Goal: Task Accomplishment & Management: Use online tool/utility

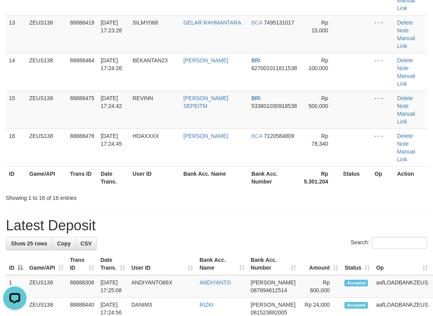
scroll to position [536, 0]
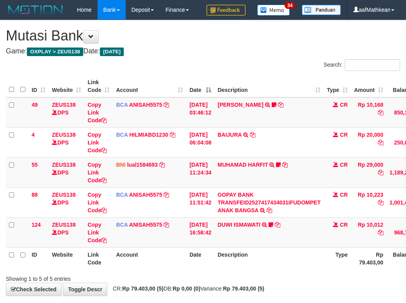
scroll to position [56, 71]
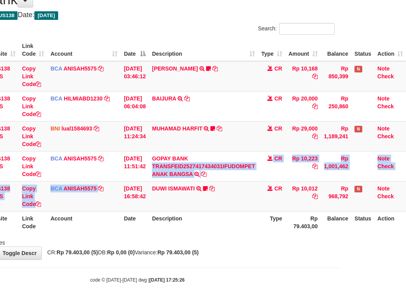
drag, startPoint x: 112, startPoint y: 185, endPoint x: 410, endPoint y: 75, distance: 317.3
click at [230, 149] on tbody "49 ZEUS138 DPS Copy Link Code BCA ANISAH5575 DPS ANISAH mutasi_20251001_3827 | …" at bounding box center [172, 136] width 465 height 151
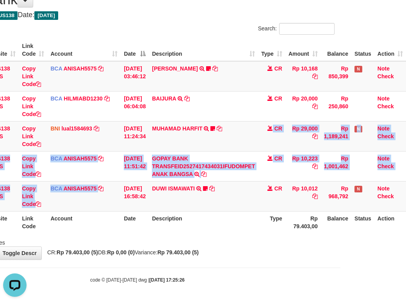
scroll to position [0, 0]
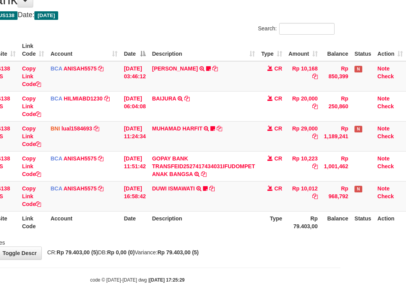
click at [152, 186] on link "DUWI ISMAWATI" at bounding box center [173, 189] width 43 height 6
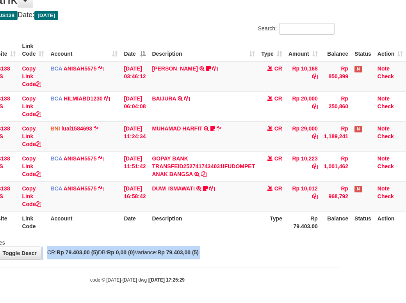
click at [228, 262] on body "Toggle navigation Home Bank Account List Load By Website Group [OXPLAY] ZEUS138…" at bounding box center [137, 134] width 406 height 340
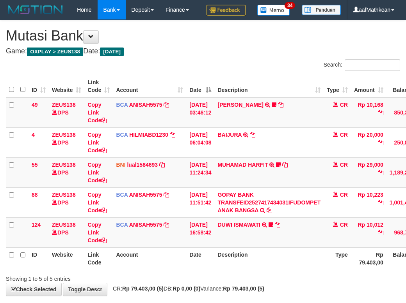
click at [248, 248] on td "DUWI ISMAWATI TRSF E-BANKING CR 0110/FTSCY/WS95031 10012.00DUWI ISMAWATI Duwi09…" at bounding box center [268, 233] width 109 height 30
click at [274, 248] on td "DUWI ISMAWATI TRSF E-BANKING CR 0110/FTSCY/WS95031 10012.00DUWI ISMAWATI Duwi09…" at bounding box center [268, 233] width 109 height 30
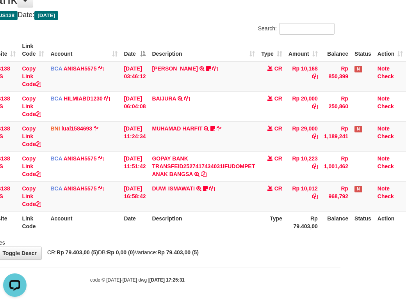
click at [273, 249] on div "**********" at bounding box center [137, 122] width 406 height 276
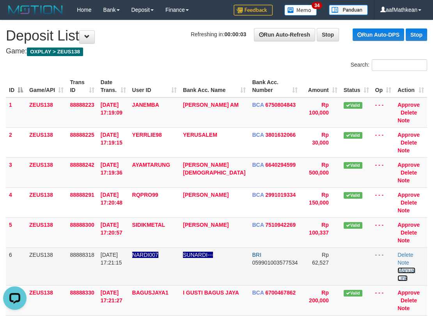
click at [411, 268] on link "Manual Link" at bounding box center [406, 275] width 18 height 14
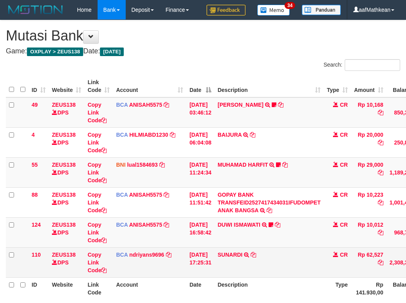
scroll to position [78, 71]
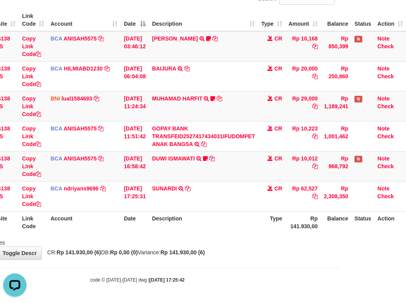
click at [284, 233] on tr "ID Website Link Code Account Date Description Type Rp 141.930,00 Balance Status…" at bounding box center [172, 222] width 465 height 22
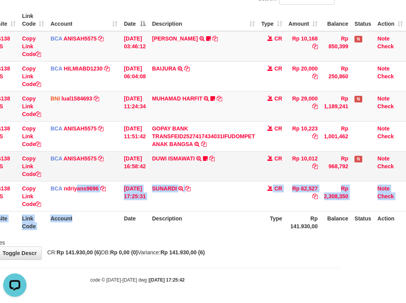
drag, startPoint x: 78, startPoint y: 227, endPoint x: 346, endPoint y: 176, distance: 272.4
click at [101, 231] on table "ID Website Link Code Account Date Description Type Amount Balance Status Action…" at bounding box center [172, 121] width 465 height 225
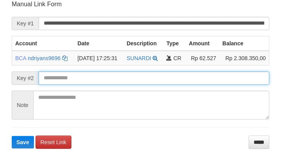
click at [187, 84] on input "text" at bounding box center [154, 77] width 231 height 13
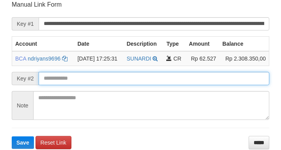
click at [12, 136] on button "Save" at bounding box center [23, 142] width 22 height 12
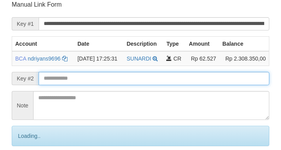
drag, startPoint x: 165, startPoint y: 73, endPoint x: 160, endPoint y: 75, distance: 4.9
click at [163, 73] on input "text" at bounding box center [154, 78] width 231 height 13
click at [161, 76] on input "text" at bounding box center [154, 78] width 231 height 13
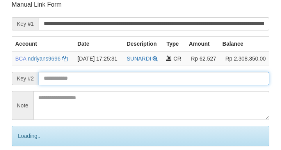
click at [160, 78] on input "text" at bounding box center [154, 78] width 231 height 13
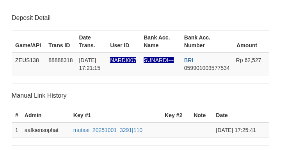
scroll to position [153, 0]
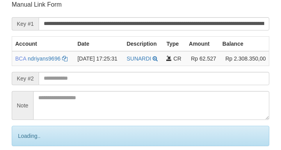
click at [162, 79] on input "text" at bounding box center [154, 78] width 231 height 13
click at [164, 78] on input "text" at bounding box center [154, 78] width 231 height 13
click at [169, 76] on input "text" at bounding box center [154, 78] width 231 height 13
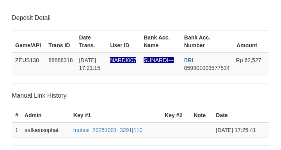
scroll to position [153, 0]
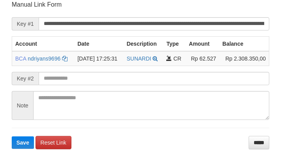
click at [123, 74] on form "**********" at bounding box center [140, 74] width 257 height 148
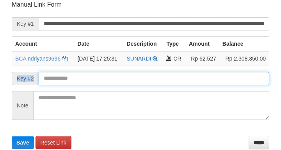
click at [12, 136] on button "Save" at bounding box center [23, 142] width 22 height 12
click at [121, 75] on input "text" at bounding box center [154, 78] width 231 height 13
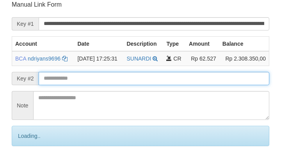
click at [116, 75] on input "text" at bounding box center [154, 78] width 231 height 13
drag, startPoint x: 126, startPoint y: 75, endPoint x: 122, endPoint y: 71, distance: 5.5
click at [127, 75] on input "text" at bounding box center [154, 78] width 231 height 13
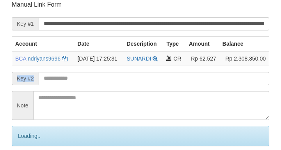
click at [117, 74] on form "**********" at bounding box center [140, 87] width 257 height 174
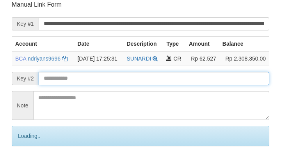
click at [118, 78] on input "text" at bounding box center [154, 78] width 231 height 13
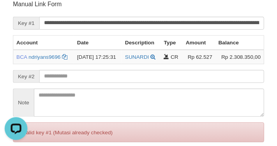
scroll to position [0, 0]
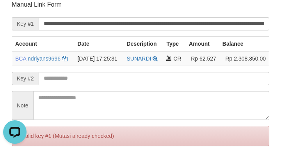
click at [47, 19] on div "**********" at bounding box center [140, 23] width 257 height 13
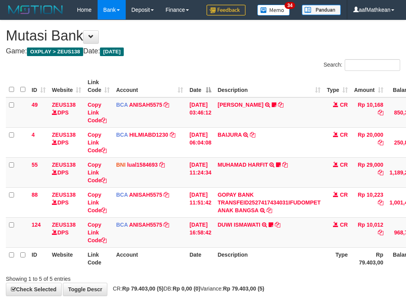
scroll to position [56, 71]
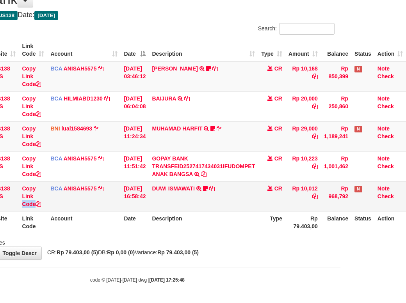
drag, startPoint x: 39, startPoint y: 198, endPoint x: 39, endPoint y: 202, distance: 3.9
click at [39, 202] on td "Copy Link Code" at bounding box center [33, 196] width 28 height 30
drag, startPoint x: 256, startPoint y: 171, endPoint x: 475, endPoint y: 170, distance: 218.8
click at [262, 172] on tr "88 ZEUS138 DPS Copy Link Code BCA ANISAH5575 DPS ANISAH mutasi_20251001_3827 | …" at bounding box center [172, 166] width 465 height 30
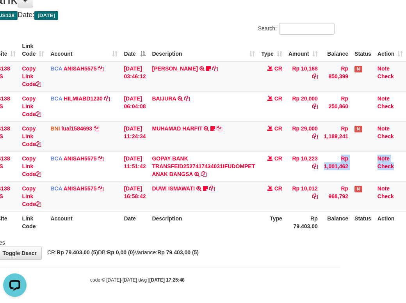
click at [340, 170] on html "Toggle navigation Home Bank Account List Load By Website Group [OXPLAY] ZEUS138…" at bounding box center [137, 134] width 406 height 340
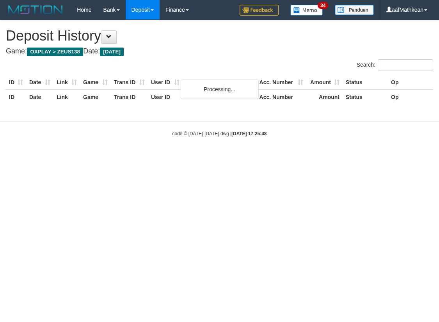
click at [87, 117] on body "Toggle navigation Home Bank Account List Load By Website Group [OXPLAY] ZEUS138…" at bounding box center [219, 78] width 439 height 157
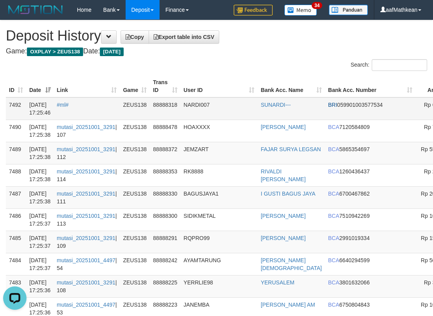
drag, startPoint x: 229, startPoint y: 92, endPoint x: 388, endPoint y: 108, distance: 159.6
click at [230, 94] on th "User ID" at bounding box center [219, 86] width 77 height 22
drag, startPoint x: 399, startPoint y: 110, endPoint x: 215, endPoint y: 117, distance: 183.9
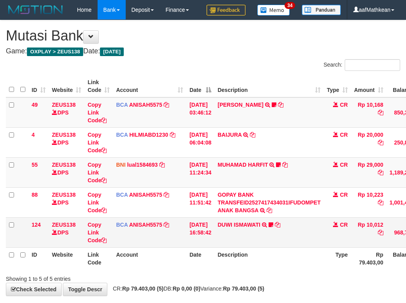
scroll to position [56, 71]
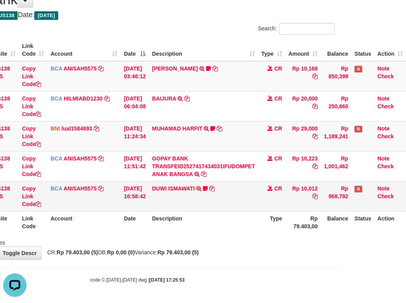
click at [150, 199] on td "DUWI ISMAWATI TRSF E-BANKING CR 0110/FTSCY/WS95031 10012.00DUWI ISMAWATI Duwi09…" at bounding box center [203, 196] width 109 height 30
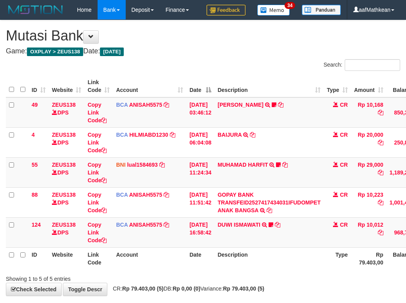
scroll to position [56, 71]
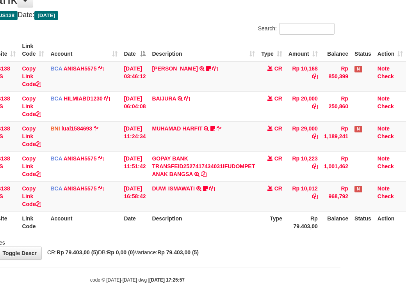
click at [250, 253] on div "**********" at bounding box center [137, 122] width 406 height 276
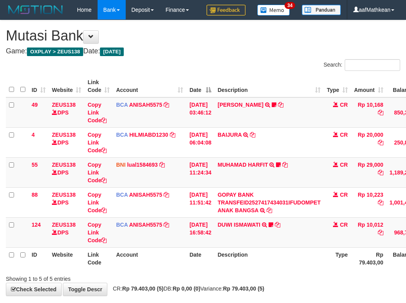
scroll to position [56, 71]
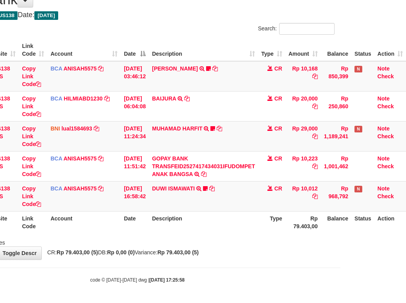
click at [248, 251] on div "**********" at bounding box center [137, 122] width 406 height 276
click at [250, 254] on div "**********" at bounding box center [137, 122] width 406 height 276
drag, startPoint x: 234, startPoint y: 211, endPoint x: 228, endPoint y: 216, distance: 8.0
click at [230, 215] on table "ID Website Link Code Account Date Description Type Amount Balance Status Action…" at bounding box center [172, 136] width 465 height 195
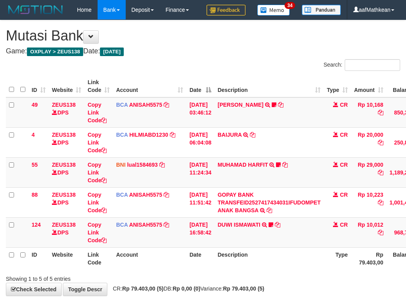
scroll to position [56, 71]
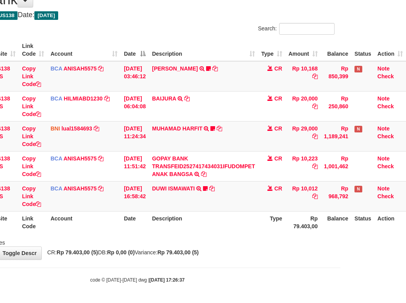
click at [197, 222] on th "Description" at bounding box center [203, 222] width 109 height 22
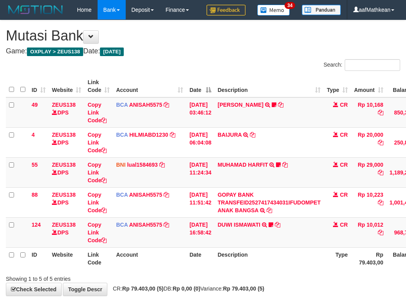
click at [214, 248] on th "Description" at bounding box center [268, 259] width 109 height 22
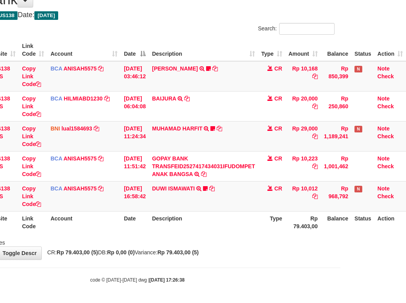
click at [187, 216] on th "Description" at bounding box center [203, 222] width 109 height 22
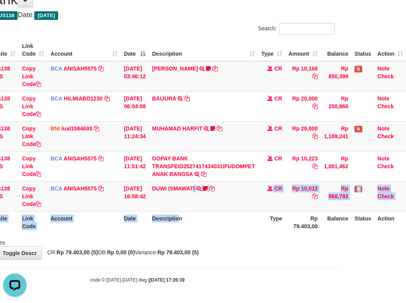
drag, startPoint x: 180, startPoint y: 218, endPoint x: 175, endPoint y: 247, distance: 29.4
click at [174, 232] on table "ID Website Link Code Account Date Description Type Amount Balance Status Action…" at bounding box center [172, 136] width 465 height 195
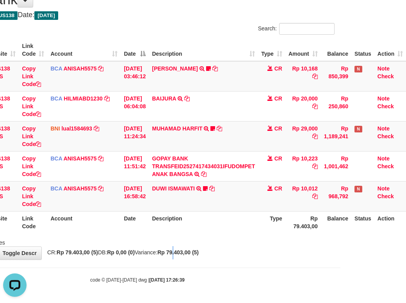
drag, startPoint x: 188, startPoint y: 253, endPoint x: 177, endPoint y: 240, distance: 16.9
click at [187, 251] on div "**********" at bounding box center [137, 122] width 406 height 276
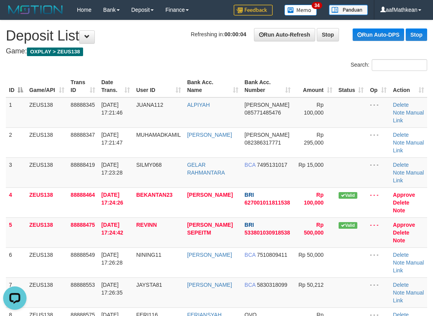
click at [133, 60] on div "Search:" at bounding box center [216, 66] width 433 height 14
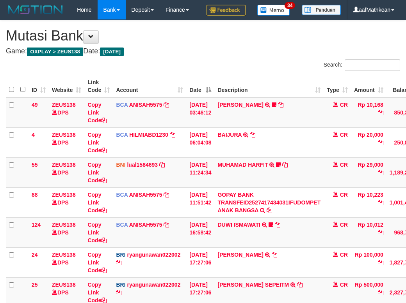
scroll to position [56, 71]
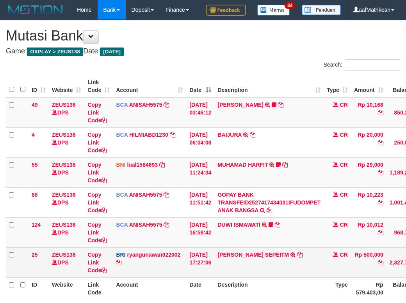
scroll to position [56, 71]
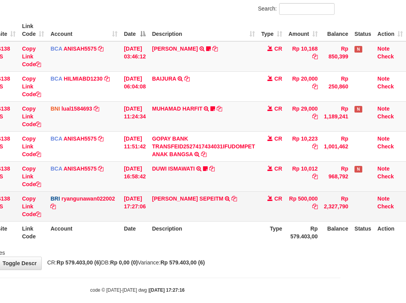
drag, startPoint x: 207, startPoint y: 218, endPoint x: 212, endPoint y: 217, distance: 5.3
click at [208, 218] on td "[PERSON_NAME] SEPEITM TRANSFER [PERSON_NAME] SEPEITM TO [PERSON_NAME]" at bounding box center [203, 207] width 109 height 30
click at [231, 202] on icon at bounding box center [233, 198] width 5 height 5
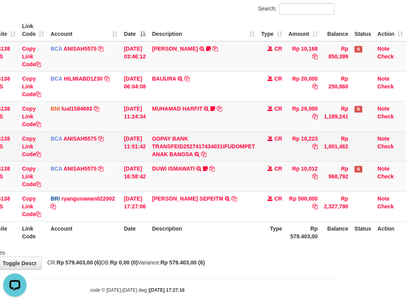
scroll to position [0, 0]
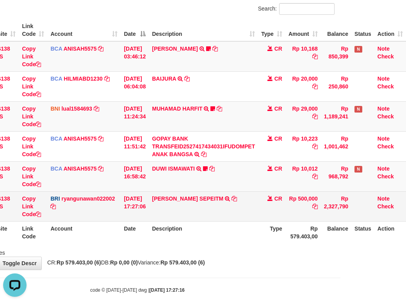
click at [203, 222] on td "WILSON SEPEITM TRANSFER NBMB WILSON SEPEITM TO RYAN GUNAWAN" at bounding box center [203, 207] width 109 height 30
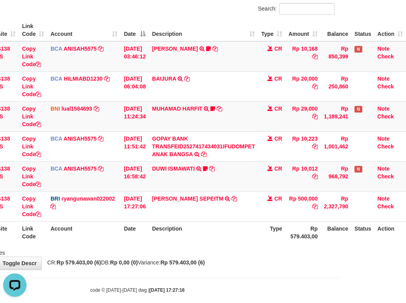
click at [219, 244] on th "Description" at bounding box center [203, 233] width 109 height 22
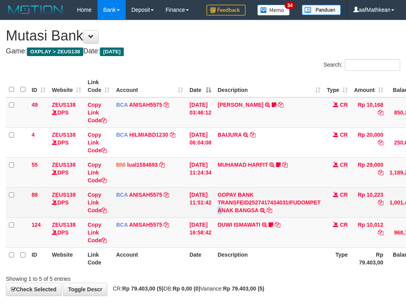
click at [225, 218] on td "GOPAY BANK TRANSFEID2527417434031IFUDOMPET ANAK BANGSA TRSF E-BANKING CR 0110/F…" at bounding box center [268, 203] width 109 height 30
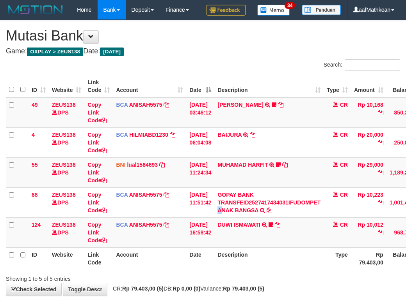
scroll to position [56, 71]
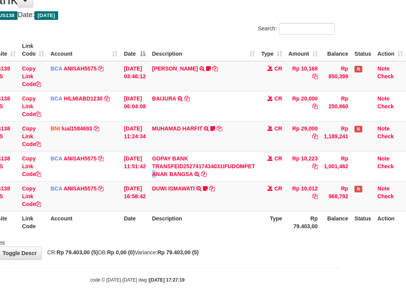
drag, startPoint x: 202, startPoint y: 219, endPoint x: 202, endPoint y: 224, distance: 4.7
click at [200, 221] on th "Description" at bounding box center [203, 222] width 109 height 22
drag, startPoint x: 213, startPoint y: 236, endPoint x: 214, endPoint y: 242, distance: 6.6
click at [215, 242] on div "Search: ID Website Link Code Account Date Description Type Amount Balance Statu…" at bounding box center [137, 135] width 394 height 224
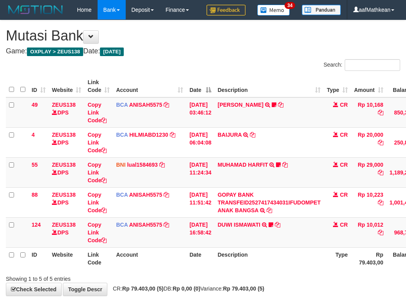
scroll to position [56, 71]
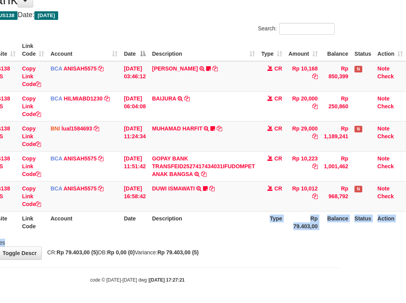
click at [206, 240] on div "Search: ID Website Link Code Account Date Description Type Amount Balance Statu…" at bounding box center [137, 135] width 394 height 224
drag, startPoint x: 215, startPoint y: 249, endPoint x: 226, endPoint y: 253, distance: 11.2
click at [216, 252] on div "**********" at bounding box center [137, 122] width 406 height 276
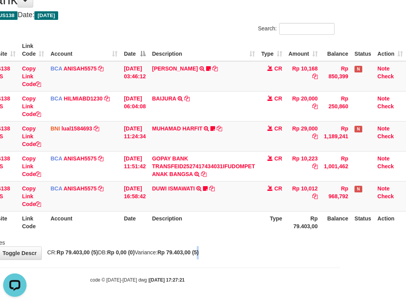
scroll to position [0, 0]
click at [252, 255] on div "**********" at bounding box center [137, 122] width 406 height 276
click at [204, 267] on body "Toggle navigation Home Bank Account List Load By Website Group [OXPLAY] ZEUS138…" at bounding box center [137, 134] width 406 height 340
click at [222, 252] on div "**********" at bounding box center [137, 122] width 406 height 276
click at [222, 256] on div "**********" at bounding box center [137, 122] width 406 height 276
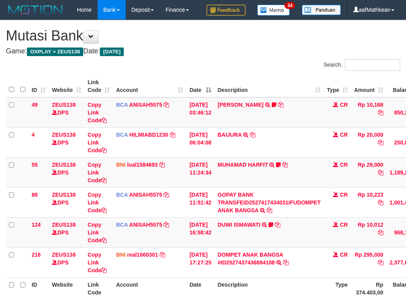
scroll to position [56, 71]
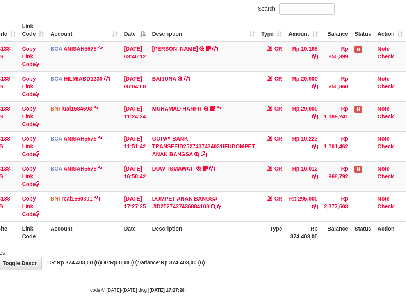
click at [228, 244] on th "Description" at bounding box center [203, 233] width 109 height 22
click at [241, 257] on div "Showing 1 to 6 of 6 entries" at bounding box center [137, 251] width 406 height 11
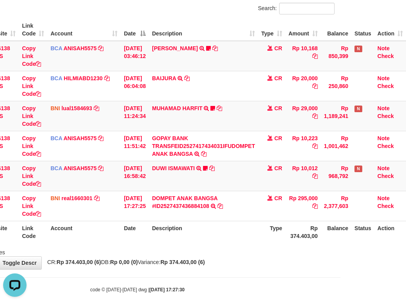
click at [240, 243] on th "Description" at bounding box center [203, 232] width 109 height 22
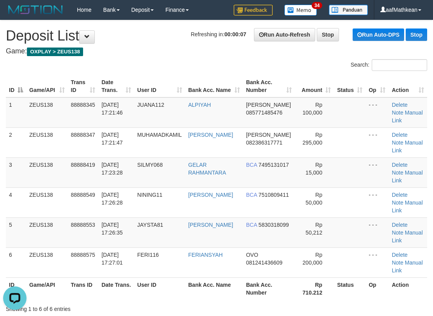
click at [119, 36] on h1 "Refreshing in: 00:00:07 Run Auto-Refresh Stop Run Auto-DPS Stop Deposit List" at bounding box center [216, 36] width 421 height 16
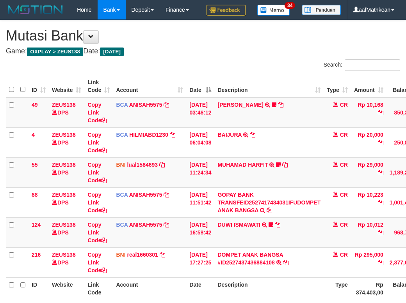
click at [271, 282] on div "**********" at bounding box center [203, 173] width 406 height 306
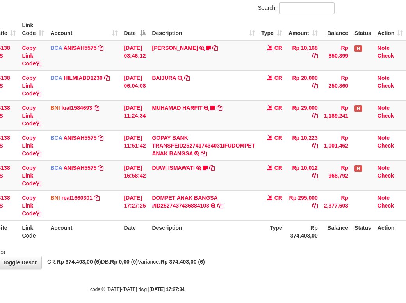
drag, startPoint x: 268, startPoint y: 285, endPoint x: 275, endPoint y: 263, distance: 23.4
click at [261, 295] on body "Toggle navigation Home Bank Account List Load By Website Group [OXPLAY] ZEUS138…" at bounding box center [137, 128] width 406 height 370
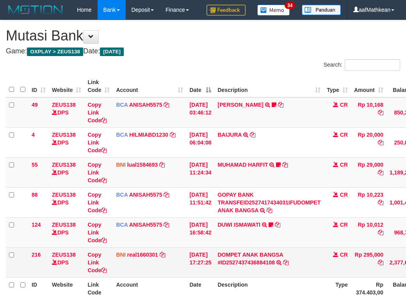
scroll to position [57, 71]
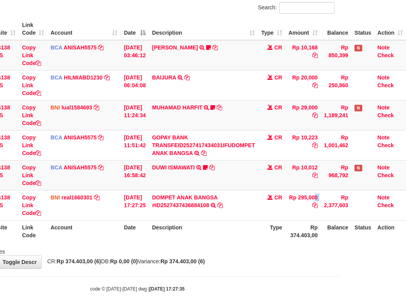
drag, startPoint x: 298, startPoint y: 215, endPoint x: 409, endPoint y: 145, distance: 131.6
click at [327, 213] on tr "216 ZEUS138 DPS Copy Link Code BNI real1660301 DPS REYHAN ALMANSYAH mutasi_2025…" at bounding box center [172, 205] width 465 height 30
copy tr "295,000"
drag, startPoint x: 220, startPoint y: 273, endPoint x: 225, endPoint y: 281, distance: 8.9
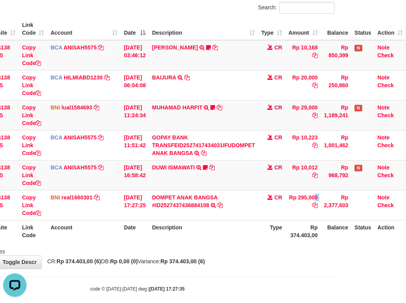
click at [220, 269] on div "**********" at bounding box center [137, 116] width 406 height 306
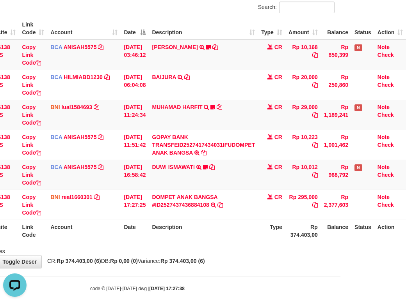
click at [246, 242] on th "Description" at bounding box center [203, 231] width 109 height 22
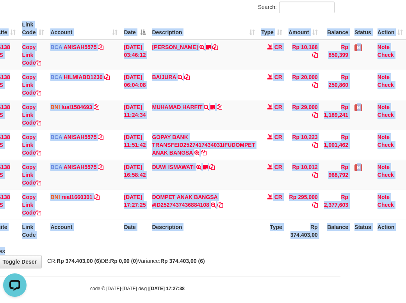
drag, startPoint x: 248, startPoint y: 264, endPoint x: 496, endPoint y: 322, distance: 254.5
click at [340, 303] on html "Toggle navigation Home Bank Account List Load By Website Group [OXPLAY] ZEUS138…" at bounding box center [137, 127] width 406 height 370
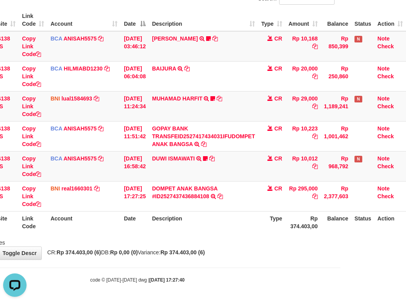
click at [154, 302] on body "Toggle navigation Home Bank Account List Load By Website Group [OXPLAY] ZEUS138…" at bounding box center [137, 119] width 406 height 370
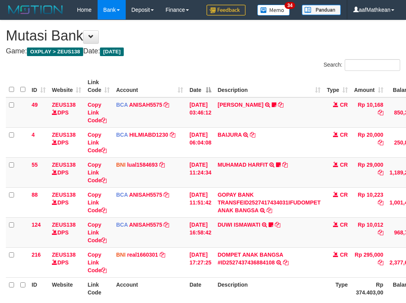
click at [190, 270] on body "Toggle navigation Home Bank Account List Load By Website Group [OXPLAY] ZEUS138…" at bounding box center [203, 185] width 406 height 370
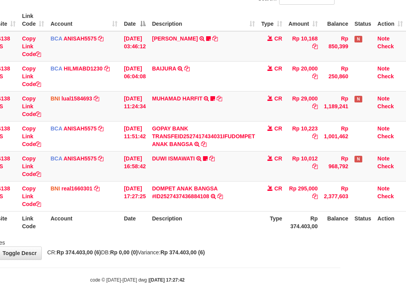
click at [238, 247] on div "Showing 1 to 6 of 6 entries" at bounding box center [137, 241] width 406 height 11
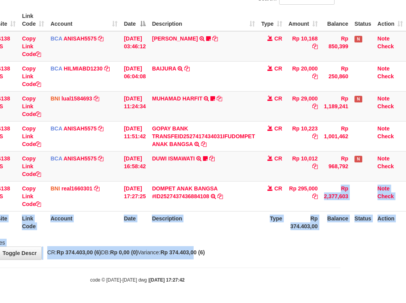
drag, startPoint x: 263, startPoint y: 266, endPoint x: 468, endPoint y: 314, distance: 210.9
click at [340, 303] on html "Toggle navigation Home Bank Account List Load By Website Group [OXPLAY] ZEUS138…" at bounding box center [137, 119] width 406 height 370
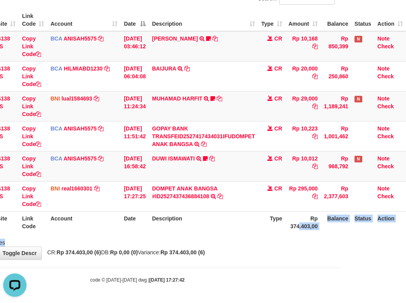
drag, startPoint x: 298, startPoint y: 235, endPoint x: 411, endPoint y: 245, distance: 113.6
click at [339, 245] on html "Toggle navigation Home Bank Account List Load By Website Group [OXPLAY] ZEUS138…" at bounding box center [137, 119] width 406 height 370
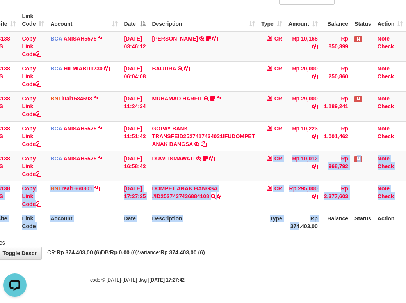
drag, startPoint x: 143, startPoint y: 296, endPoint x: 169, endPoint y: 298, distance: 25.9
click at [148, 297] on body "Toggle navigation Home Bank Account List Load By Website Group [OXPLAY] ZEUS138…" at bounding box center [137, 119] width 406 height 370
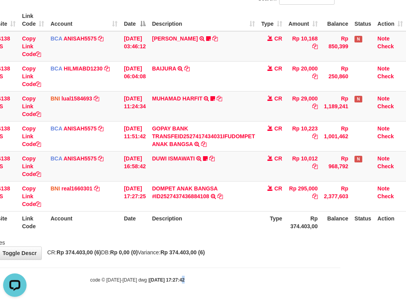
drag, startPoint x: 169, startPoint y: 298, endPoint x: 181, endPoint y: 298, distance: 12.1
click at [177, 298] on body "Toggle navigation Home Bank Account List Load By Website Group [OXPLAY] ZEUS138…" at bounding box center [137, 119] width 406 height 370
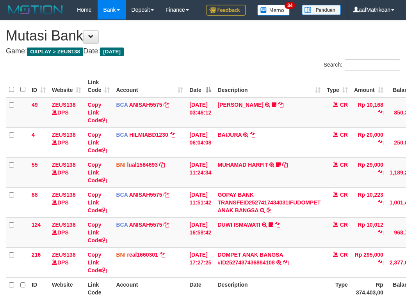
scroll to position [84, 71]
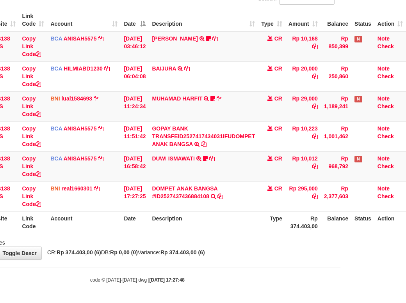
click at [238, 250] on body "Toggle navigation Home Bank Account List Load By Website Group [OXPLAY] ZEUS138…" at bounding box center [137, 119] width 406 height 370
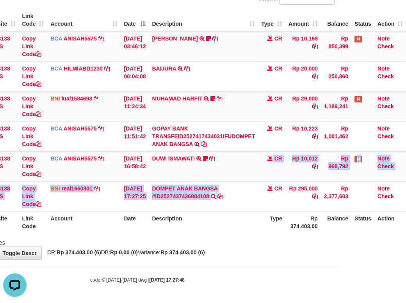
drag, startPoint x: 233, startPoint y: 174, endPoint x: 410, endPoint y: 127, distance: 183.1
click at [308, 195] on tbody "49 ZEUS138 DPS Copy Link Code BCA ANISAH5575 DPS ANISAH mutasi_20251001_3827 | …" at bounding box center [172, 121] width 465 height 181
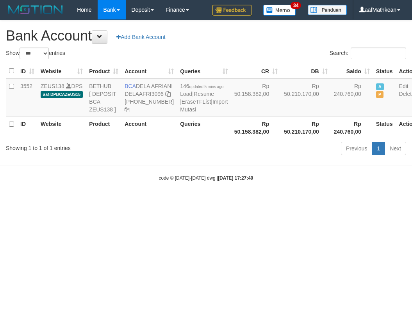
select select "***"
click at [259, 201] on body "Toggle navigation Home Bank Account List Load By Website Group [OXPLAY] ZEUS138…" at bounding box center [206, 100] width 412 height 201
select select "***"
drag, startPoint x: 135, startPoint y: 87, endPoint x: 151, endPoint y: 94, distance: 17.2
click at [151, 94] on td "BCA DELA AFRIANI DELAAFRI3096 [PHONE_NUMBER]" at bounding box center [148, 98] width 55 height 38
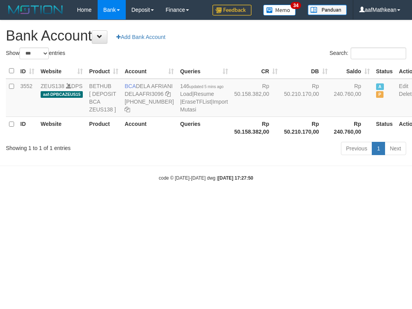
copy td "DELA AFRIANI"
click at [404, 201] on html "Toggle navigation Home Bank Account List Load By Website Group [OXPLAY] ZEUS138…" at bounding box center [206, 100] width 412 height 201
click at [165, 97] on icon at bounding box center [167, 93] width 5 height 5
drag, startPoint x: 127, startPoint y: 110, endPoint x: 405, endPoint y: 103, distance: 278.2
click at [142, 112] on td "BCA DELA AFRIANI DELAAFRI3096 869-245-8639" at bounding box center [148, 98] width 55 height 38
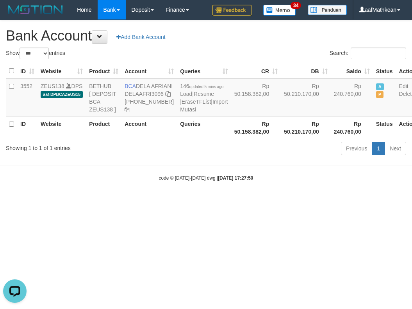
click at [138, 201] on html "Toggle navigation Home Bank Account List Load By Website Group [OXPLAY] ZEUS138…" at bounding box center [206, 100] width 412 height 201
click at [165, 188] on body "Toggle navigation Home Bank Account List Load By Website Group [OXPLAY] ZEUS138…" at bounding box center [206, 100] width 412 height 201
click at [181, 113] on link "Import Mutasi" at bounding box center [204, 106] width 48 height 14
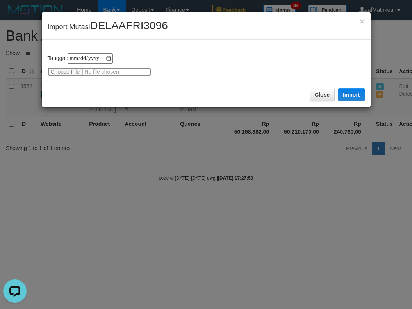
click at [69, 70] on input "file" at bounding box center [99, 71] width 103 height 9
type input "**********"
click at [352, 91] on button "Import" at bounding box center [351, 95] width 27 height 12
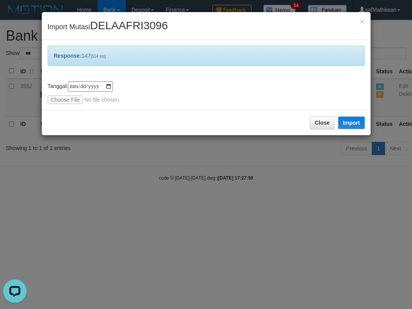
drag, startPoint x: 215, startPoint y: 195, endPoint x: 405, endPoint y: 193, distance: 190.4
click at [221, 197] on div "**********" at bounding box center [206, 154] width 412 height 309
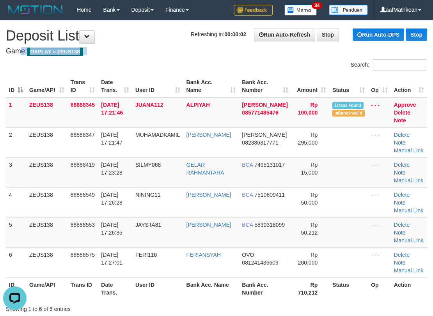
drag, startPoint x: 126, startPoint y: 52, endPoint x: 0, endPoint y: 87, distance: 130.2
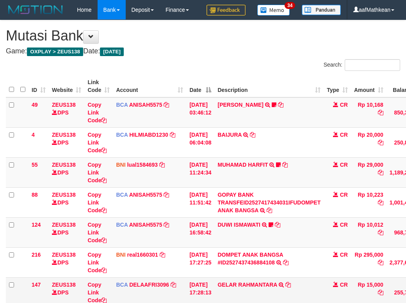
scroll to position [82, 71]
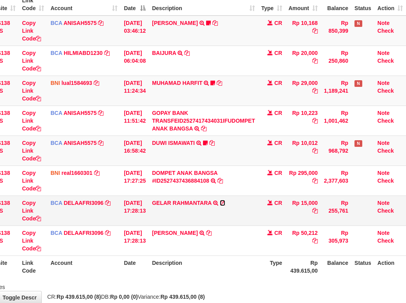
click at [222, 206] on icon at bounding box center [222, 203] width 5 height 5
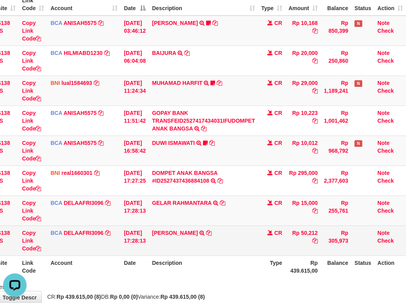
scroll to position [0, 0]
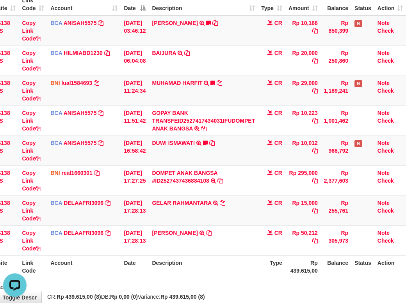
click at [108, 278] on table "ID Website Link Code Account Date Description Type Amount Balance Status Action…" at bounding box center [172, 135] width 465 height 285
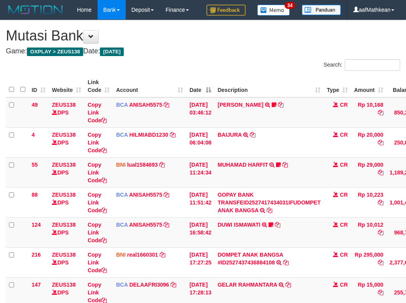
scroll to position [80, 71]
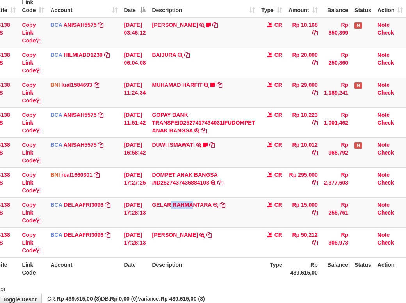
click at [260, 228] on tr "147 ZEUS138 DPS Copy Link Code BCA DELAAFRI3096 DPS DELA AFRIANI mutasi_2025100…" at bounding box center [172, 213] width 465 height 30
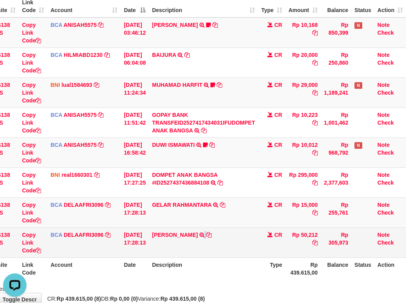
click at [246, 258] on td "[PERSON_NAME] TRSF E-BANKING CR 0110/FTSCY/WS95031 50212.00[PERSON_NAME]" at bounding box center [203, 243] width 109 height 30
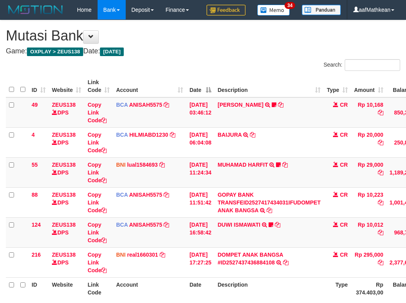
scroll to position [78, 71]
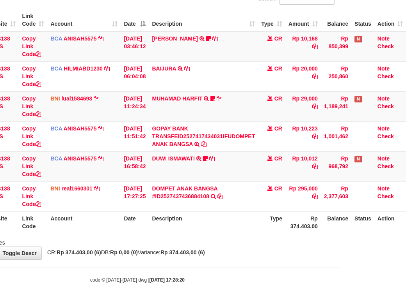
click at [228, 247] on div "**********" at bounding box center [137, 107] width 406 height 306
click at [241, 244] on div "Showing 1 to 6 of 6 entries" at bounding box center [137, 241] width 406 height 11
click at [226, 244] on div "Showing 1 to 6 of 6 entries" at bounding box center [137, 241] width 406 height 11
drag, startPoint x: 227, startPoint y: 236, endPoint x: 233, endPoint y: 238, distance: 7.0
click at [228, 236] on div "ID Website Link Code Account Date Description Type Amount Balance Status Action…" at bounding box center [137, 121] width 406 height 229
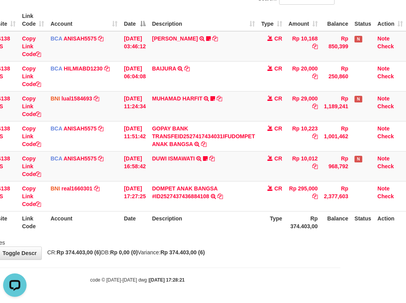
click at [238, 240] on div "Showing 1 to 6 of 6 entries" at bounding box center [137, 241] width 406 height 11
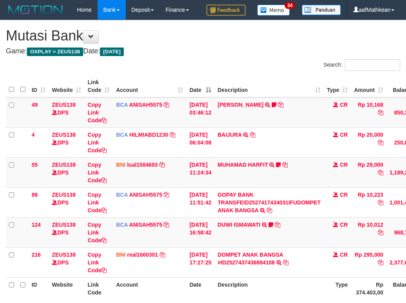
scroll to position [82, 71]
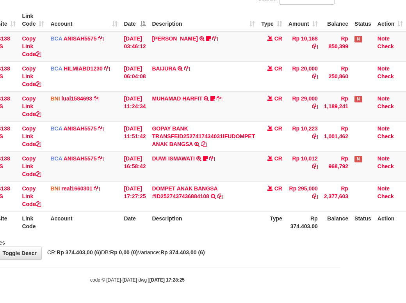
click at [233, 230] on th "Description" at bounding box center [203, 222] width 109 height 22
click at [241, 233] on th "Description" at bounding box center [203, 222] width 109 height 22
click at [253, 242] on div "Showing 1 to 6 of 6 entries" at bounding box center [137, 241] width 406 height 11
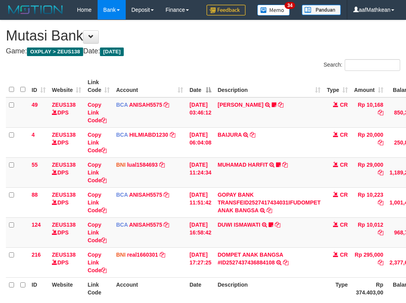
scroll to position [80, 71]
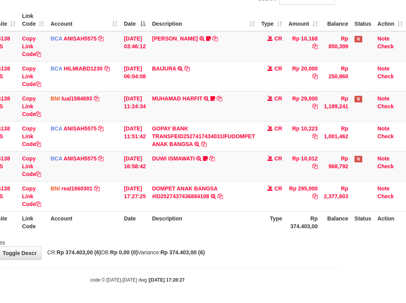
click at [251, 236] on div "ID Website Link Code Account Date Description Type Amount Balance Status Action…" at bounding box center [137, 121] width 406 height 229
drag, startPoint x: 250, startPoint y: 239, endPoint x: 410, endPoint y: 277, distance: 164.4
click at [334, 260] on div "**********" at bounding box center [137, 107] width 406 height 306
click at [243, 254] on div "**********" at bounding box center [137, 107] width 406 height 306
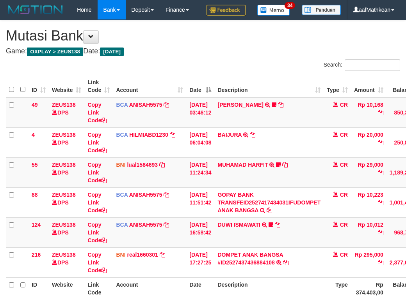
scroll to position [78, 71]
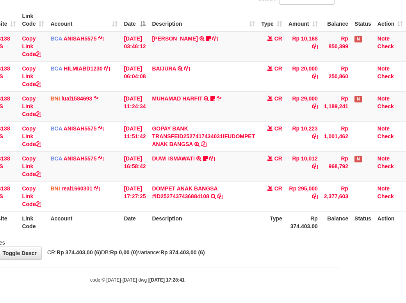
drag, startPoint x: 279, startPoint y: 255, endPoint x: 280, endPoint y: 251, distance: 4.4
click at [280, 252] on div "**********" at bounding box center [137, 107] width 406 height 306
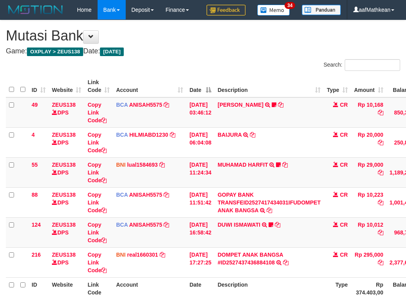
click at [278, 302] on div "Showing 1 to 6 of 6 entries" at bounding box center [203, 307] width 406 height 11
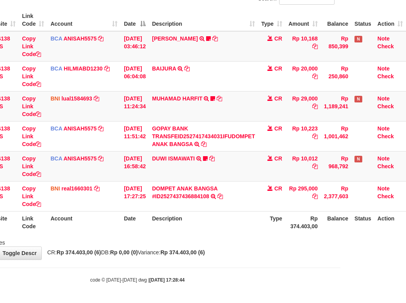
click at [249, 224] on th "Description" at bounding box center [203, 222] width 109 height 22
drag, startPoint x: 243, startPoint y: 224, endPoint x: 244, endPoint y: 237, distance: 13.3
click at [243, 224] on th "Description" at bounding box center [203, 222] width 109 height 22
click at [243, 234] on th "Description" at bounding box center [203, 222] width 109 height 22
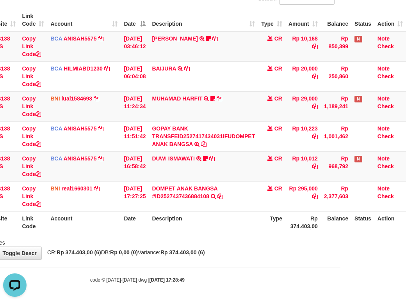
click at [236, 232] on th "Description" at bounding box center [203, 222] width 109 height 22
click at [238, 233] on th "Description" at bounding box center [203, 222] width 109 height 22
click at [259, 230] on th "Type" at bounding box center [271, 222] width 27 height 22
click at [259, 229] on tr "ID Website Link Code Account Date Description Type Rp 374.403,00 Balance Status…" at bounding box center [172, 222] width 465 height 22
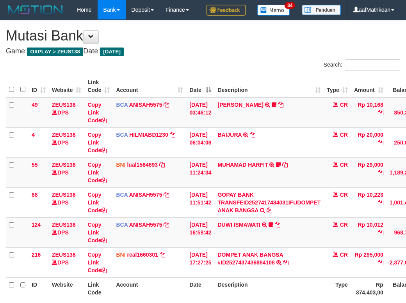
scroll to position [78, 71]
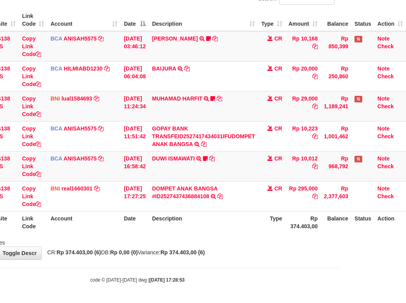
drag, startPoint x: 232, startPoint y: 214, endPoint x: 205, endPoint y: 236, distance: 35.0
click at [224, 211] on td "DOMPET ANAK BANGSA #ID2527437436884108 TRANSFER DARI DOMPET ANAK BANGSA #ID2527…" at bounding box center [203, 196] width 109 height 30
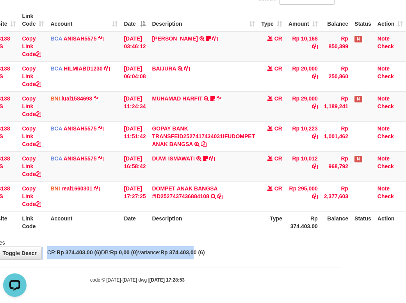
drag, startPoint x: 210, startPoint y: 250, endPoint x: 197, endPoint y: 257, distance: 14.5
click at [208, 260] on div "**********" at bounding box center [137, 107] width 406 height 306
drag, startPoint x: 233, startPoint y: 273, endPoint x: 224, endPoint y: 264, distance: 13.0
click at [236, 268] on body "Toggle navigation Home Bank Account List Load By Website Group [OXPLAY] ZEUS138…" at bounding box center [137, 119] width 406 height 370
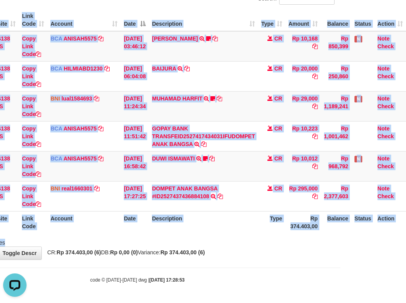
click at [253, 247] on div "Search: ID Website Link Code Account Date Description Type Amount Balance Statu…" at bounding box center [137, 120] width 394 height 254
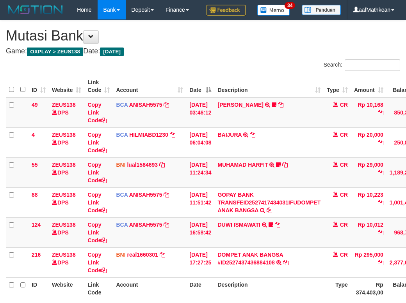
scroll to position [78, 71]
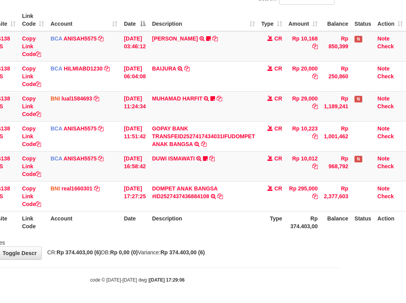
click at [250, 247] on div "Showing 1 to 6 of 6 entries" at bounding box center [137, 241] width 406 height 11
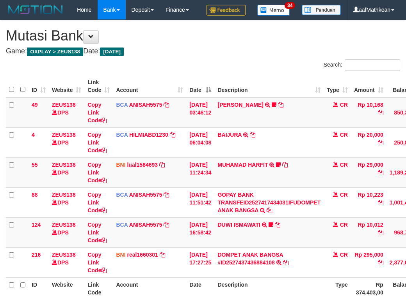
scroll to position [78, 71]
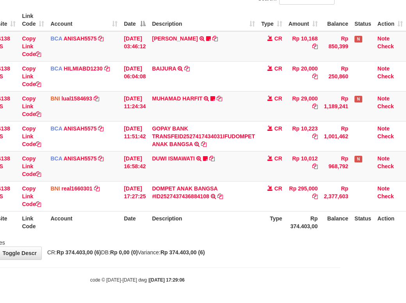
click at [248, 234] on th "Description" at bounding box center [203, 222] width 109 height 22
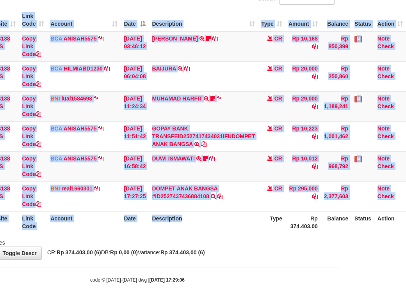
drag, startPoint x: 248, startPoint y: 237, endPoint x: 244, endPoint y: 240, distance: 5.0
click at [246, 236] on div "ID Website Link Code Account Date Description Type Amount Balance Status Action…" at bounding box center [137, 121] width 406 height 229
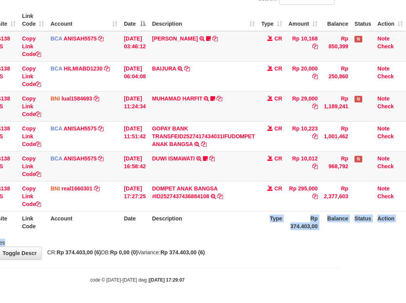
click at [238, 245] on div "Search: ID Website Link Code Account Date Description Type Amount Balance Statu…" at bounding box center [137, 120] width 394 height 254
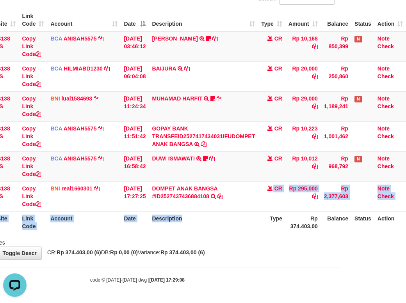
click at [233, 229] on table "ID Website Link Code Account Date Description Type Amount Balance Status Action…" at bounding box center [172, 121] width 465 height 225
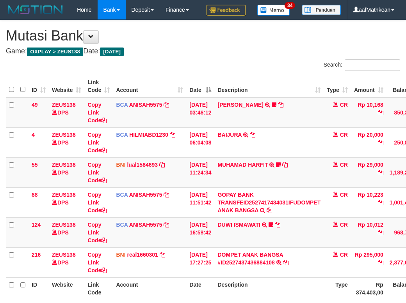
scroll to position [78, 71]
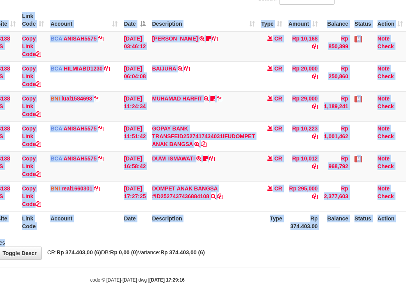
click at [236, 247] on div "Search: ID Website Link Code Account Date Description Type Amount Balance Statu…" at bounding box center [137, 120] width 394 height 254
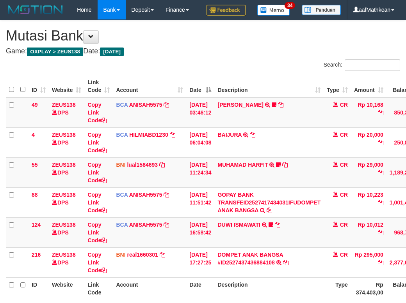
scroll to position [78, 71]
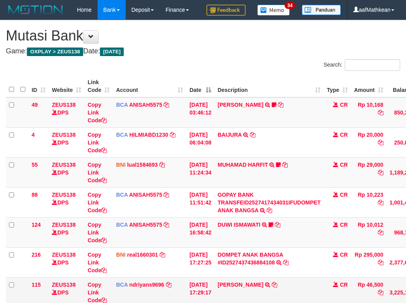
scroll to position [78, 71]
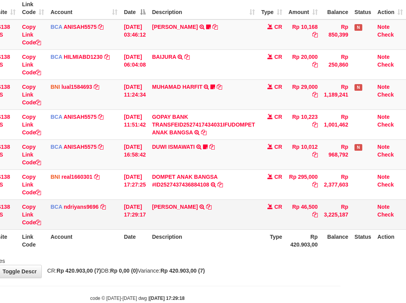
click at [214, 230] on td "CATUR [PERSON_NAME] TRSF E-BANKING CR 0110/FTSCY/WS95051 46500.0020251001231010…" at bounding box center [203, 215] width 109 height 30
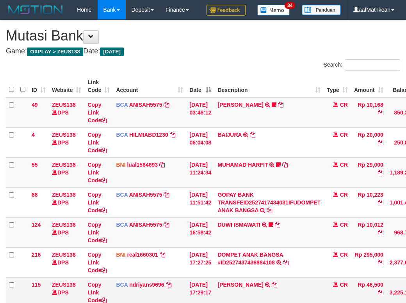
scroll to position [78, 71]
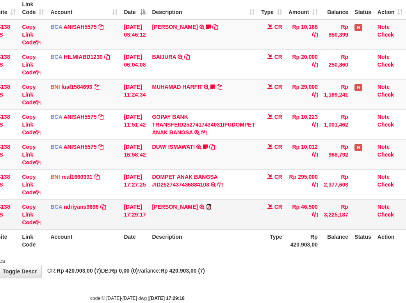
drag, startPoint x: 204, startPoint y: 227, endPoint x: 342, endPoint y: 156, distance: 154.7
click at [206, 210] on icon at bounding box center [208, 206] width 5 height 5
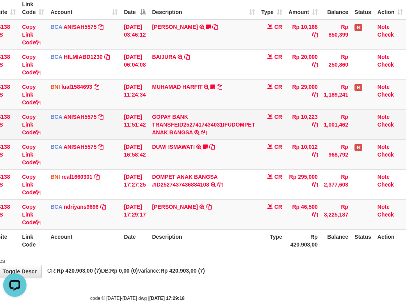
scroll to position [0, 0]
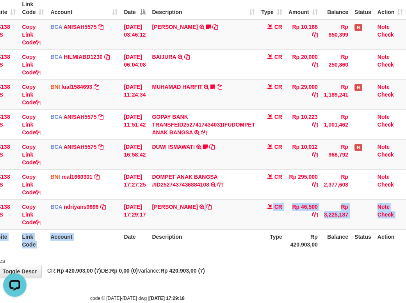
click at [120, 252] on table "ID Website Link Code Account Date Description Type Amount Balance Status Action…" at bounding box center [172, 124] width 465 height 255
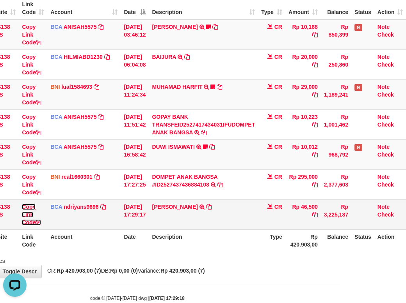
click at [35, 225] on icon at bounding box center [37, 222] width 5 height 5
drag, startPoint x: 33, startPoint y: 241, endPoint x: 136, endPoint y: 233, distance: 103.7
click at [47, 230] on tr "115 ZEUS138 DPS Copy Link Code BCA ndriyans9696 DPS ANDRIYANSYAH mutasi_2025100…" at bounding box center [172, 215] width 465 height 30
click at [133, 230] on tbody "49 ZEUS138 DPS Copy Link Code BCA ANISAH5575 DPS ANISAH mutasi_20251001_3827 | …" at bounding box center [172, 125] width 465 height 211
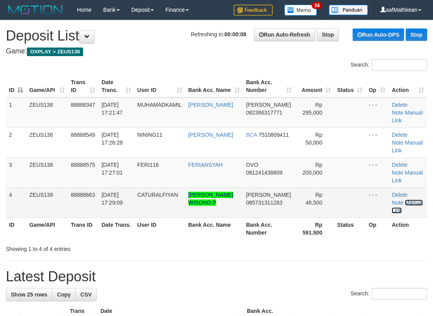
drag, startPoint x: 398, startPoint y: 178, endPoint x: 234, endPoint y: 166, distance: 164.7
click at [398, 200] on link "Manual Link" at bounding box center [407, 207] width 31 height 14
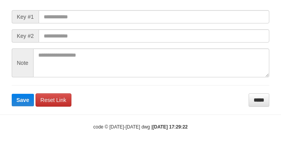
scroll to position [113, 0]
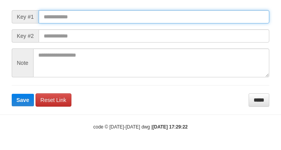
drag, startPoint x: 99, startPoint y: 17, endPoint x: 179, endPoint y: 36, distance: 81.8
click at [98, 17] on input "text" at bounding box center [154, 16] width 231 height 13
paste input "**********"
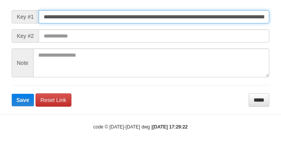
type input "**********"
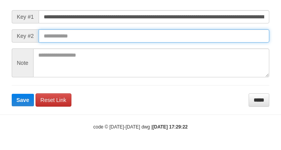
scroll to position [0, 0]
click at [188, 37] on input "text" at bounding box center [154, 35] width 231 height 13
click at [12, 94] on button "Save" at bounding box center [23, 100] width 22 height 12
click at [189, 35] on input "text" at bounding box center [154, 35] width 231 height 13
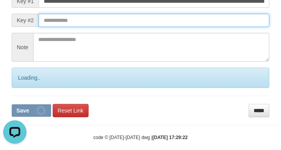
click at [12, 104] on button "Save" at bounding box center [31, 110] width 39 height 12
click at [193, 27] on input "text" at bounding box center [154, 20] width 231 height 13
drag, startPoint x: 198, startPoint y: 34, endPoint x: 209, endPoint y: 41, distance: 12.8
click at [206, 27] on input "text" at bounding box center [154, 20] width 231 height 13
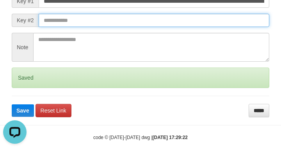
click at [12, 104] on button "Save" at bounding box center [23, 110] width 22 height 12
click at [211, 27] on input "text" at bounding box center [154, 20] width 231 height 13
click at [213, 27] on input "text" at bounding box center [154, 20] width 231 height 13
click at [12, 104] on button "Save" at bounding box center [23, 110] width 22 height 12
click at [214, 27] on input "text" at bounding box center [154, 20] width 231 height 13
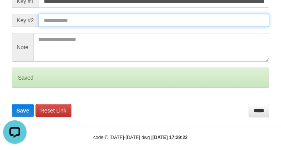
click at [12, 104] on button "Save" at bounding box center [23, 110] width 22 height 12
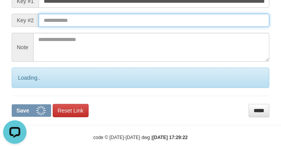
click at [220, 27] on input "text" at bounding box center [154, 20] width 231 height 13
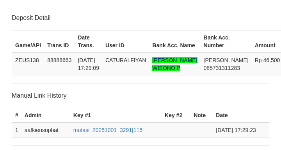
scroll to position [174, 0]
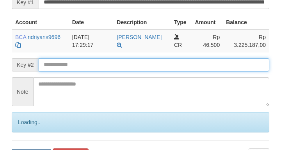
click at [105, 71] on input "text" at bounding box center [154, 64] width 231 height 13
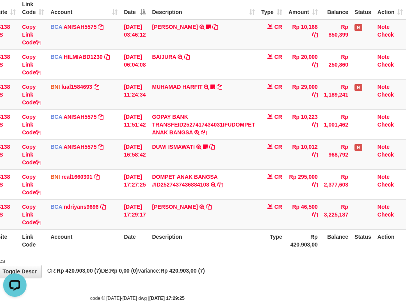
drag, startPoint x: 179, startPoint y: 239, endPoint x: 411, endPoint y: 196, distance: 235.7
click at [258, 228] on tr "115 ZEUS138 DPS Copy Link Code BCA ndriyans9696 DPS ANDRIYANSYAH mutasi_2025100…" at bounding box center [172, 215] width 465 height 30
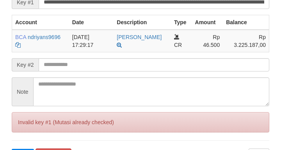
click at [100, 71] on input "text" at bounding box center [154, 64] width 231 height 13
drag, startPoint x: 76, startPoint y: 87, endPoint x: 83, endPoint y: 85, distance: 6.4
click at [77, 87] on form "**********" at bounding box center [140, 70] width 257 height 182
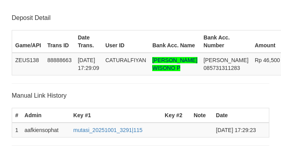
scroll to position [174, 0]
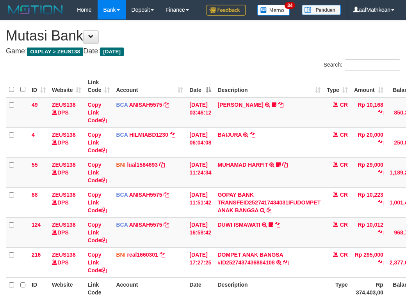
scroll to position [78, 71]
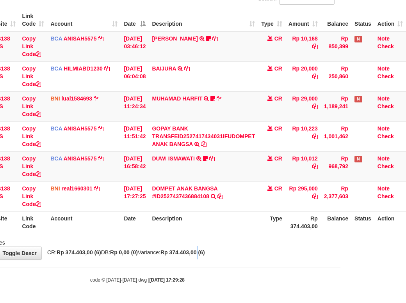
click at [205, 256] on strong "Rp 374.403,00 (6)" at bounding box center [182, 253] width 44 height 6
drag, startPoint x: 235, startPoint y: 208, endPoint x: 165, endPoint y: 1, distance: 218.6
click at [218, 150] on table "ID Website Link Code Account Date Description Type Amount Balance Status Action…" at bounding box center [172, 121] width 465 height 225
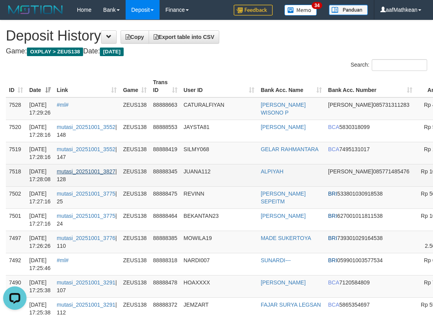
drag, startPoint x: 428, startPoint y: 101, endPoint x: 3, endPoint y: 170, distance: 430.4
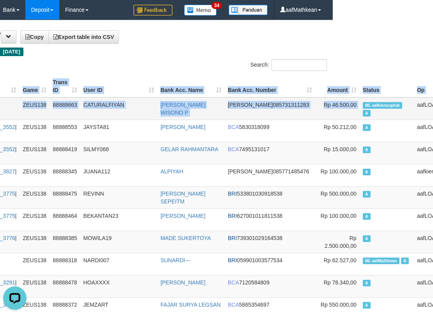
click at [363, 112] on span "A" at bounding box center [367, 113] width 8 height 7
click at [363, 106] on span "ML aafkiensophat" at bounding box center [382, 105] width 39 height 7
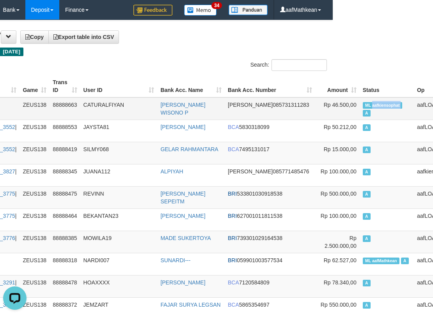
click at [363, 106] on span "ML aafkiensophat" at bounding box center [382, 105] width 39 height 7
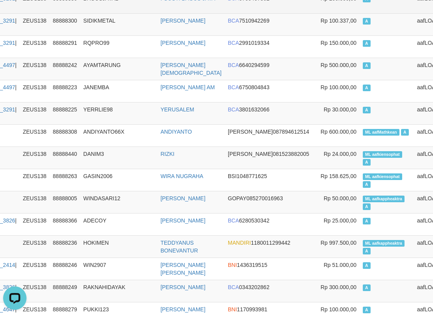
drag, startPoint x: 161, startPoint y: 135, endPoint x: 87, endPoint y: 4, distance: 150.8
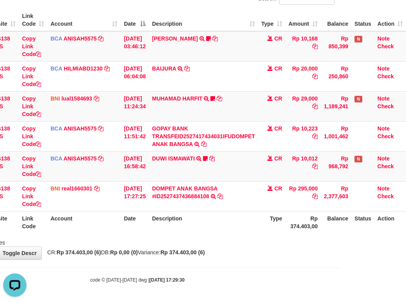
click at [251, 168] on tbody "49 ZEUS138 DPS Copy Link Code BCA ANISAH5575 DPS ANISAH mutasi_20251001_3827 | …" at bounding box center [172, 121] width 465 height 181
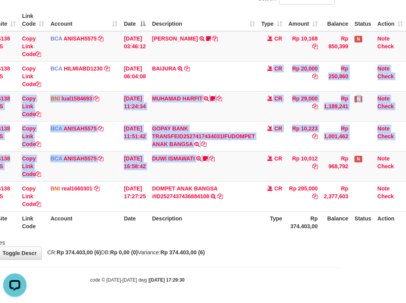
drag, startPoint x: 297, startPoint y: 229, endPoint x: 288, endPoint y: 232, distance: 9.0
click at [296, 229] on th "Rp 374.403,00" at bounding box center [302, 222] width 35 height 22
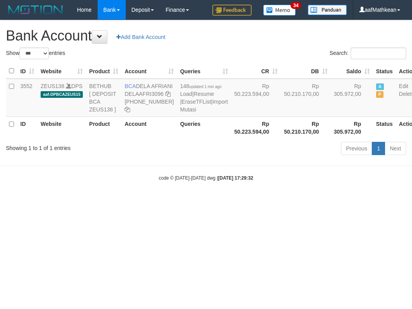
select select "***"
drag, startPoint x: 140, startPoint y: 243, endPoint x: 97, endPoint y: 56, distance: 192.6
click at [134, 179] on html "Toggle navigation Home Bank Account List Load By Website Group [OXPLAY] ZEUS138…" at bounding box center [206, 100] width 412 height 201
select select "***"
drag, startPoint x: 207, startPoint y: 288, endPoint x: 215, endPoint y: 293, distance: 9.1
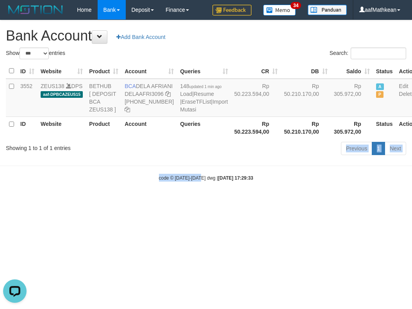
click at [213, 201] on html "Toggle navigation Home Bank Account List Load By Website Group [OXPLAY] ZEUS138…" at bounding box center [206, 100] width 412 height 201
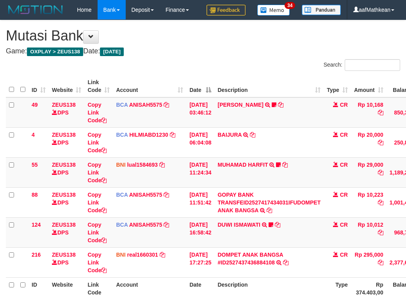
scroll to position [78, 71]
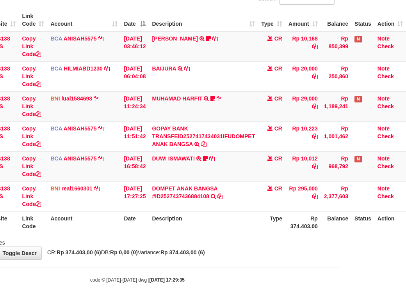
click at [273, 230] on th "Type" at bounding box center [271, 222] width 27 height 22
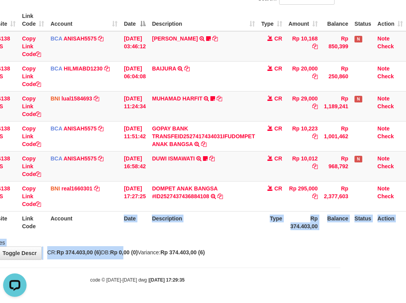
drag, startPoint x: 110, startPoint y: 251, endPoint x: 133, endPoint y: 263, distance: 25.3
click at [132, 260] on div "**********" at bounding box center [137, 107] width 406 height 306
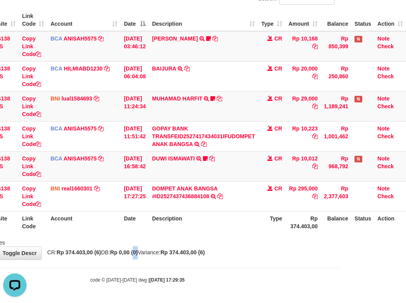
click at [144, 256] on span "CR: Rp 374.403,00 (6) DB: Rp 0,00 (0) Variance: Rp 374.403,00 (6)" at bounding box center [123, 253] width 161 height 6
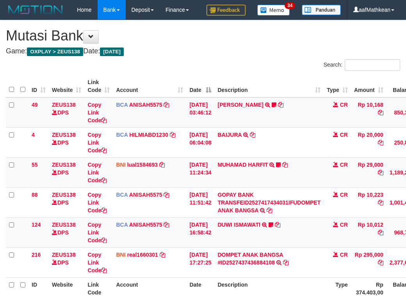
scroll to position [78, 71]
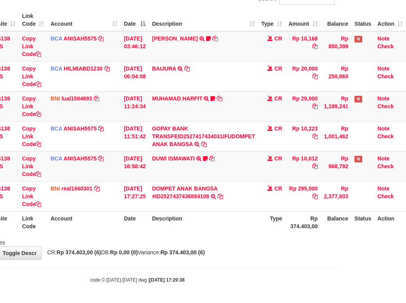
click at [251, 236] on div "ID Website Link Code Account Date Description Type Amount Balance Status Action…" at bounding box center [137, 121] width 406 height 229
click at [299, 224] on th "Rp 374.403,00" at bounding box center [302, 222] width 35 height 22
drag, startPoint x: 272, startPoint y: 234, endPoint x: 265, endPoint y: 227, distance: 9.9
click at [272, 233] on th "Type" at bounding box center [271, 222] width 27 height 22
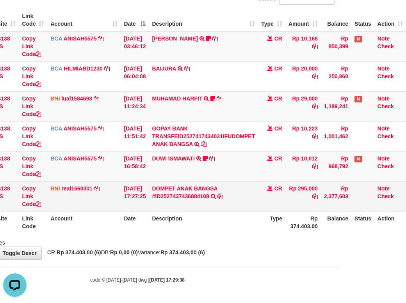
drag, startPoint x: 265, startPoint y: 227, endPoint x: 235, endPoint y: 216, distance: 32.0
click at [257, 208] on table "ID Website Link Code Account Date Description Type Amount Balance Status Action…" at bounding box center [172, 121] width 465 height 225
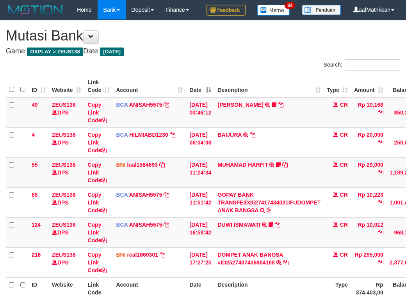
scroll to position [78, 71]
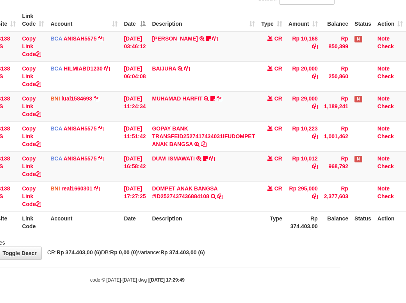
click at [218, 232] on th "Description" at bounding box center [203, 222] width 109 height 22
click at [197, 228] on th "Description" at bounding box center [203, 222] width 109 height 22
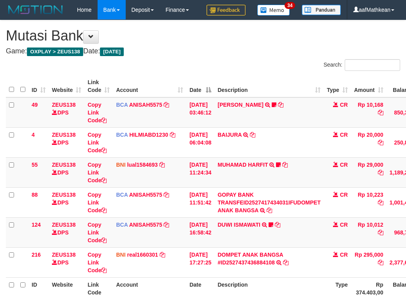
scroll to position [78, 71]
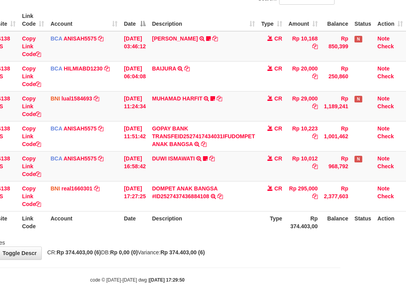
drag, startPoint x: 202, startPoint y: 251, endPoint x: 211, endPoint y: 264, distance: 15.3
click at [205, 260] on div "**********" at bounding box center [137, 107] width 406 height 306
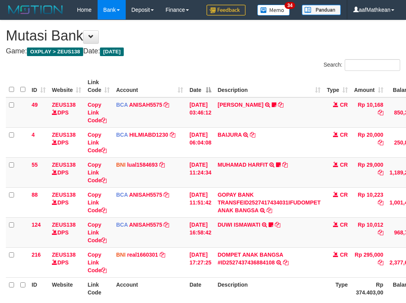
scroll to position [78, 71]
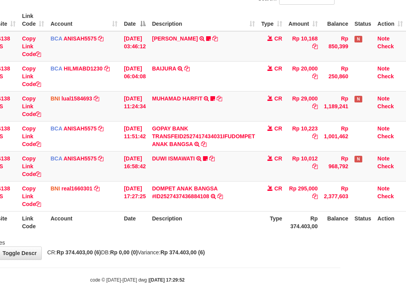
click at [259, 254] on div "**********" at bounding box center [137, 107] width 406 height 306
click at [215, 245] on div "Showing 1 to 6 of 6 entries" at bounding box center [137, 241] width 406 height 11
drag, startPoint x: 197, startPoint y: 243, endPoint x: 408, endPoint y: 253, distance: 211.2
click at [340, 250] on html "Toggle navigation Home Bank Account List Load By Website Group [OXPLAY] ZEUS138…" at bounding box center [137, 119] width 406 height 370
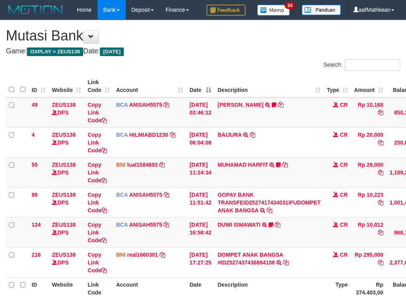
scroll to position [78, 71]
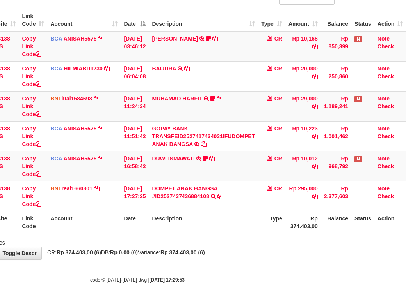
click at [284, 288] on body "Toggle navigation Home Bank Account List Load By Website Group [OXPLAY] ZEUS138…" at bounding box center [137, 119] width 406 height 370
drag, startPoint x: 227, startPoint y: 260, endPoint x: 244, endPoint y: 270, distance: 19.3
click at [245, 271] on body "Toggle navigation Home Bank Account List Load By Website Group [OXPLAY] ZEUS138…" at bounding box center [137, 119] width 406 height 370
click at [263, 260] on div "**********" at bounding box center [137, 107] width 406 height 306
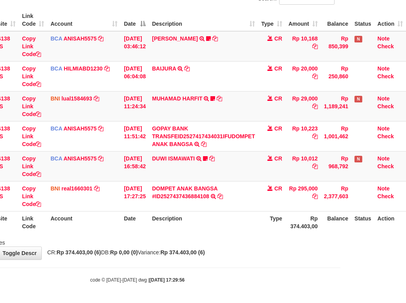
scroll to position [78, 71]
click at [340, 246] on html "Toggle navigation Home Bank Account List Load By Website Group [OXPLAY] ZEUS138…" at bounding box center [137, 119] width 406 height 370
click at [187, 234] on th "Description" at bounding box center [203, 222] width 109 height 22
drag, startPoint x: 187, startPoint y: 235, endPoint x: 193, endPoint y: 238, distance: 7.3
click at [191, 234] on th "Description" at bounding box center [203, 222] width 109 height 22
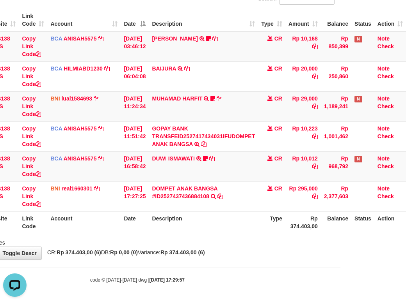
drag, startPoint x: 264, startPoint y: 215, endPoint x: 286, endPoint y: 224, distance: 24.1
click at [280, 222] on table "ID Website Link Code Account Date Description Type Amount Balance Status Action…" at bounding box center [172, 121] width 465 height 225
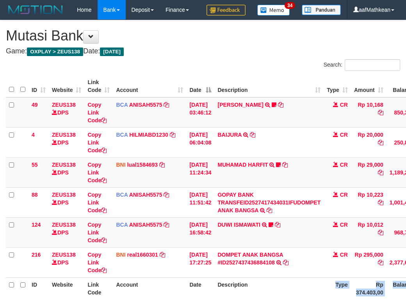
scroll to position [78, 71]
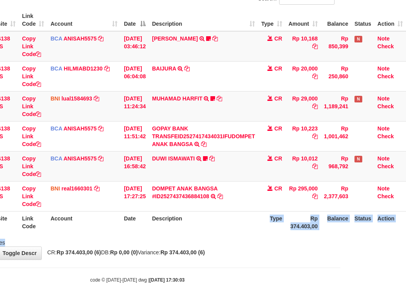
click at [246, 247] on div "Search: ID Website Link Code Account Date Description Type Amount Balance Statu…" at bounding box center [137, 120] width 394 height 254
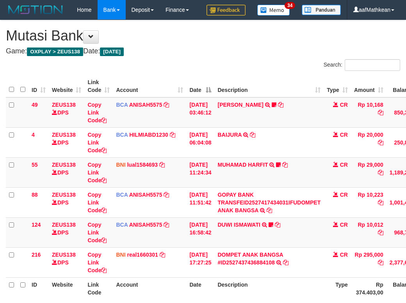
scroll to position [78, 71]
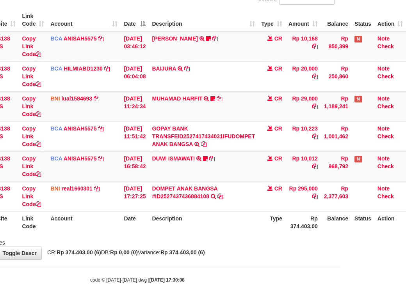
click at [240, 257] on div "**********" at bounding box center [137, 107] width 406 height 306
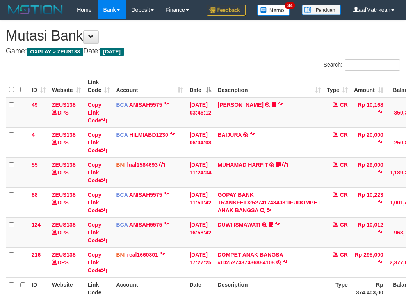
scroll to position [78, 71]
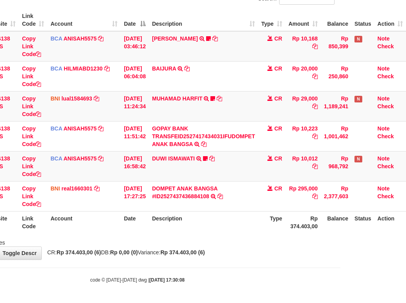
drag, startPoint x: 219, startPoint y: 239, endPoint x: 216, endPoint y: 234, distance: 5.6
click at [218, 234] on th "Description" at bounding box center [203, 222] width 109 height 22
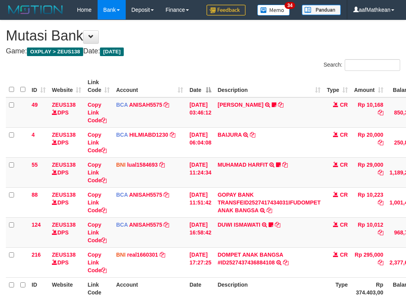
scroll to position [78, 71]
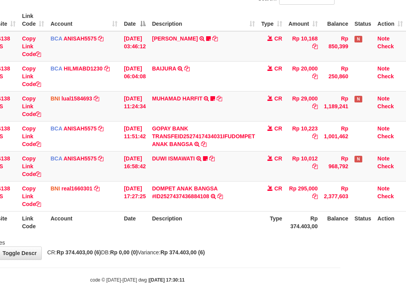
click at [224, 234] on th "Description" at bounding box center [203, 222] width 109 height 22
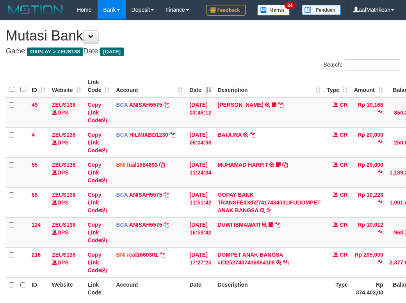
scroll to position [78, 71]
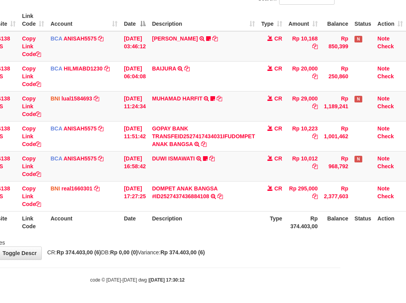
click at [220, 232] on th "Description" at bounding box center [203, 222] width 109 height 22
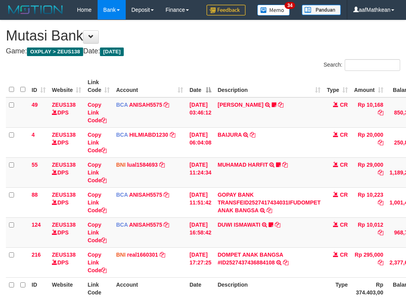
scroll to position [78, 71]
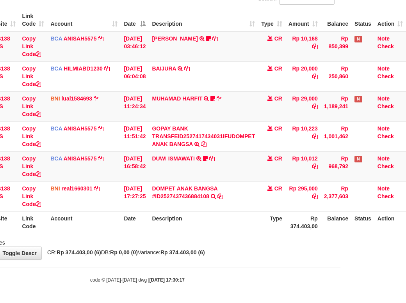
click at [202, 246] on div "Showing 1 to 6 of 6 entries" at bounding box center [137, 241] width 406 height 11
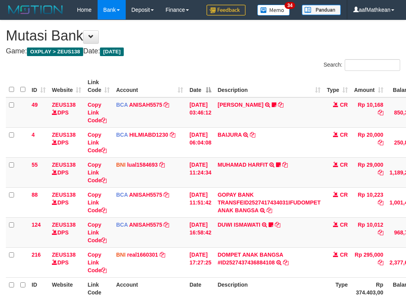
scroll to position [78, 71]
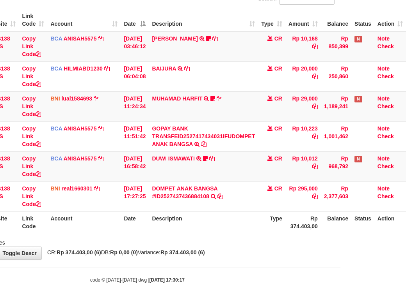
click at [202, 245] on div "Showing 1 to 6 of 6 entries" at bounding box center [137, 241] width 406 height 11
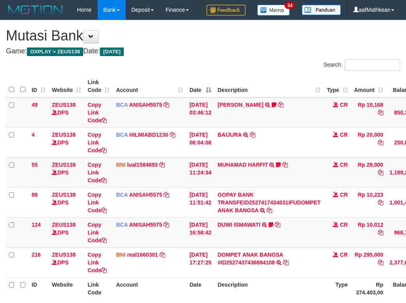
scroll to position [78, 71]
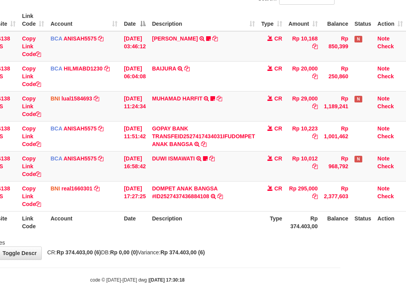
click at [201, 234] on th "Description" at bounding box center [203, 222] width 109 height 22
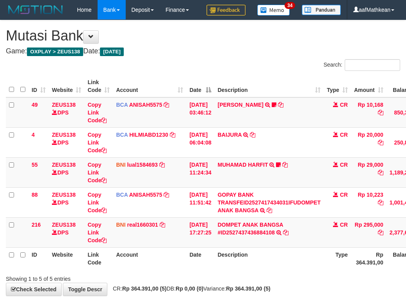
click at [201, 218] on td "[DATE] 11:51:42" at bounding box center [200, 203] width 28 height 30
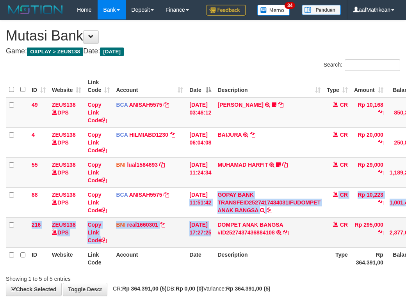
click at [202, 238] on tbody "49 ZEUS138 DPS Copy Link Code BCA ANISAH5575 DPS ANISAH mutasi_20251001_3827 | …" at bounding box center [238, 173] width 465 height 151
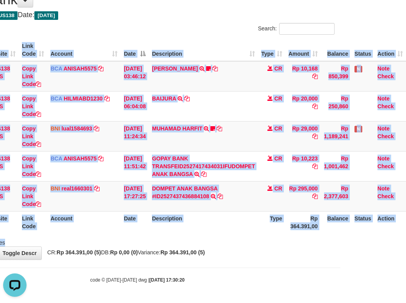
drag, startPoint x: 212, startPoint y: 236, endPoint x: 208, endPoint y: 211, distance: 24.5
click at [210, 231] on div "Search: ID Website Link Code Account Date Description Type Amount Balance Statu…" at bounding box center [137, 135] width 394 height 224
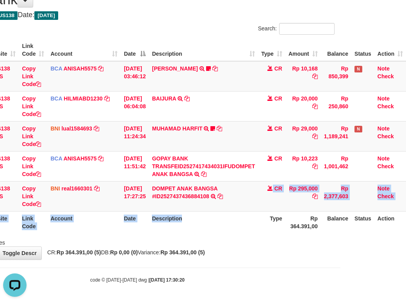
drag, startPoint x: 225, startPoint y: 214, endPoint x: 237, endPoint y: 221, distance: 13.9
click at [230, 216] on table "ID Website Link Code Account Date Description Type Amount Balance Status Action…" at bounding box center [172, 136] width 465 height 195
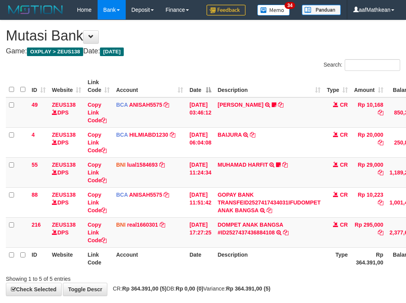
scroll to position [56, 65]
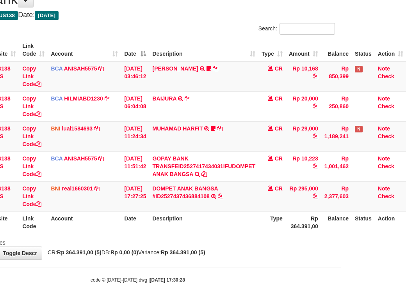
click at [245, 224] on th "Description" at bounding box center [203, 222] width 109 height 22
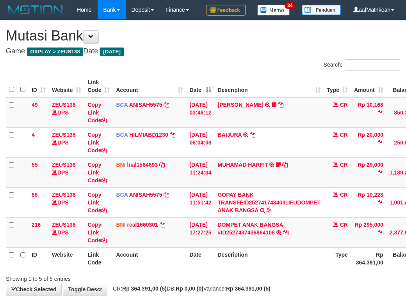
click at [214, 248] on th "Description" at bounding box center [268, 259] width 109 height 22
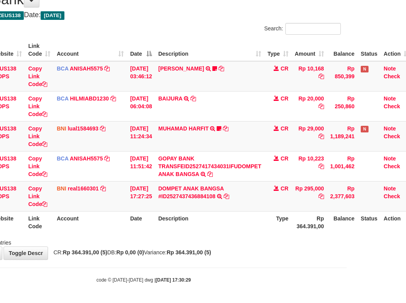
click at [234, 256] on div "**********" at bounding box center [144, 122] width 406 height 276
drag, startPoint x: 235, startPoint y: 257, endPoint x: 254, endPoint y: 256, distance: 19.1
click at [246, 259] on div "**********" at bounding box center [144, 122] width 406 height 276
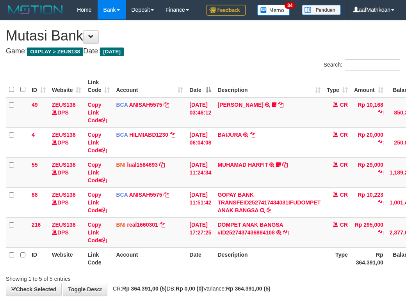
scroll to position [56, 59]
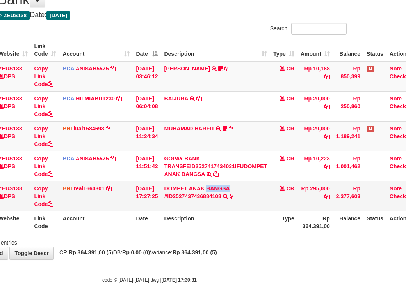
click at [252, 188] on td "DOMPET ANAK BANGSA #ID2527437436884108 TRANSFER DARI DOMPET ANAK BANGSA #ID2527…" at bounding box center [215, 196] width 109 height 30
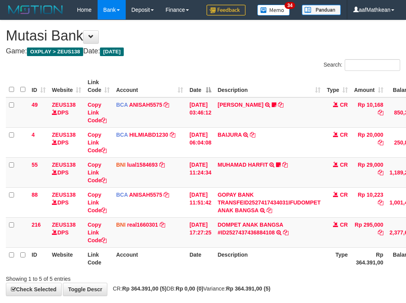
click at [256, 218] on td "DOMPET ANAK BANGSA #ID2527437436884108 TRANSFER DARI DOMPET ANAK BANGSA #ID2527…" at bounding box center [268, 233] width 109 height 30
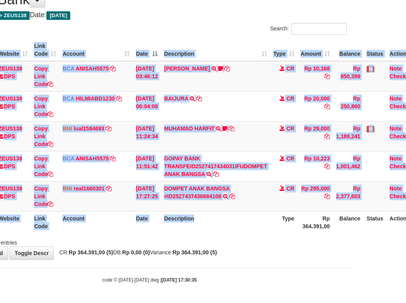
click at [261, 235] on div "ID Website Link Code Account Date Description Type Amount Balance Status Action…" at bounding box center [150, 136] width 406 height 199
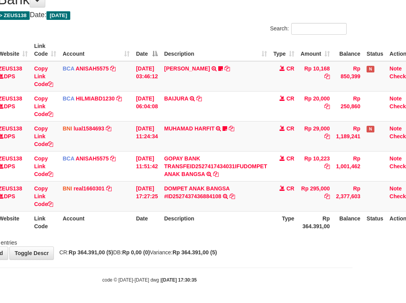
click at [268, 236] on div at bounding box center [233, 236] width 237 height 0
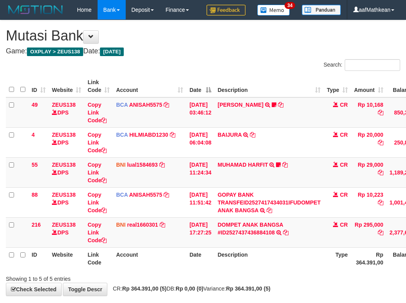
scroll to position [56, 42]
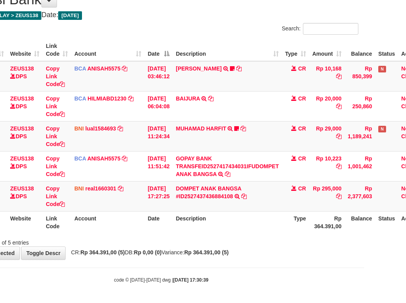
click at [285, 247] on div "**********" at bounding box center [161, 122] width 406 height 276
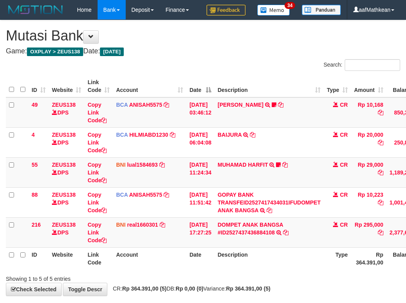
scroll to position [56, 36]
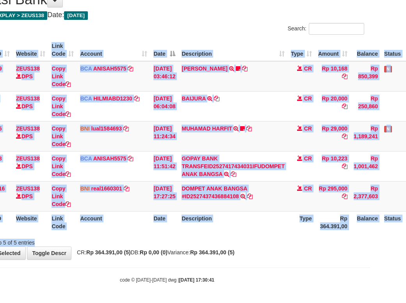
click at [291, 238] on div "Search: ID Website Link Code Account Date Description Type Amount Balance Statu…" at bounding box center [167, 135] width 394 height 224
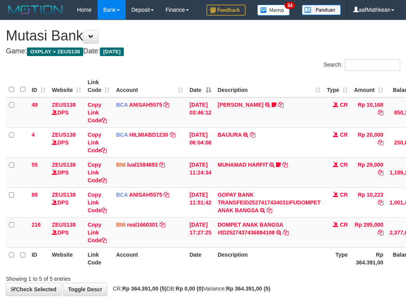
scroll to position [56, 30]
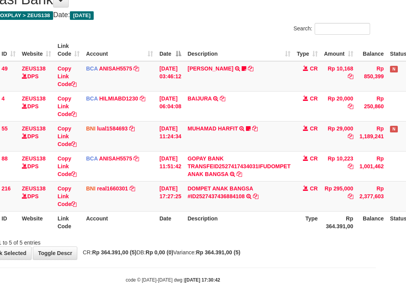
click at [291, 233] on th "Description" at bounding box center [238, 222] width 109 height 22
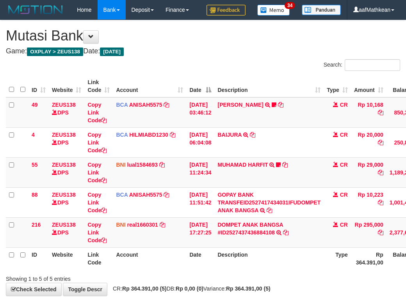
scroll to position [56, 24]
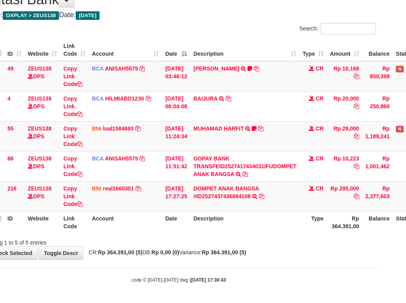
click at [283, 237] on div "Showing 1 to 5 of 5 entries" at bounding box center [179, 241] width 406 height 11
click at [284, 243] on div "Showing 1 to 5 of 5 entries" at bounding box center [179, 241] width 406 height 11
click at [282, 243] on div "Showing 1 to 5 of 5 entries" at bounding box center [179, 241] width 406 height 11
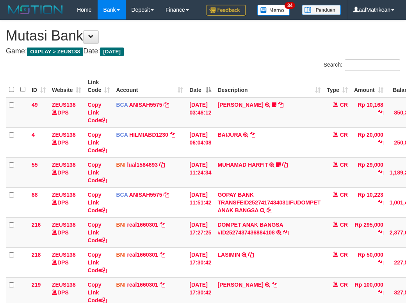
scroll to position [87, 18]
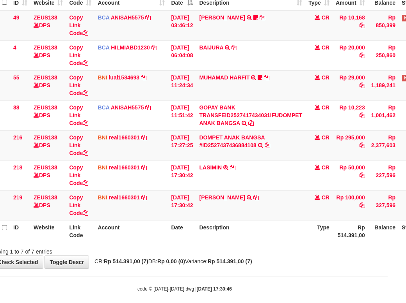
click at [281, 241] on th "Description" at bounding box center [250, 231] width 109 height 22
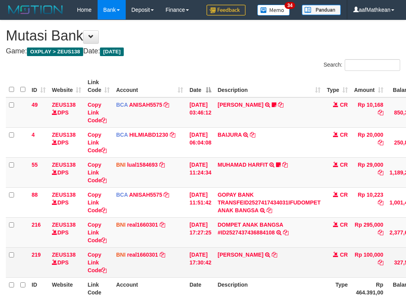
scroll to position [78, 18]
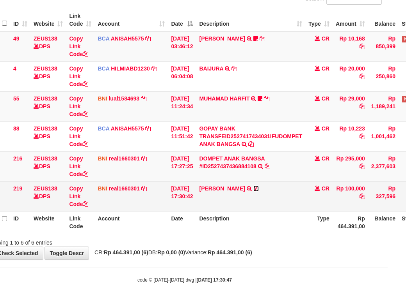
click at [259, 192] on icon at bounding box center [255, 188] width 5 height 5
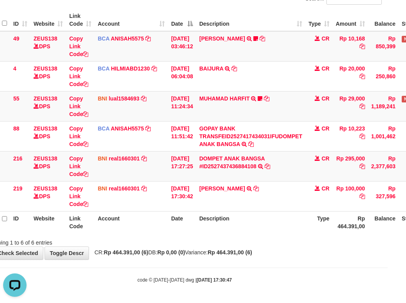
scroll to position [0, 0]
click at [223, 229] on th "Description" at bounding box center [250, 222] width 109 height 22
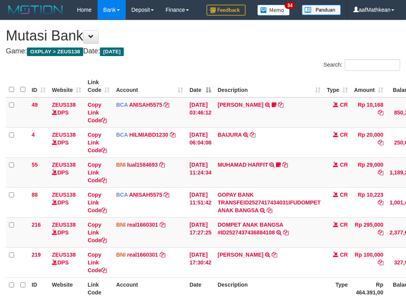
scroll to position [78, 18]
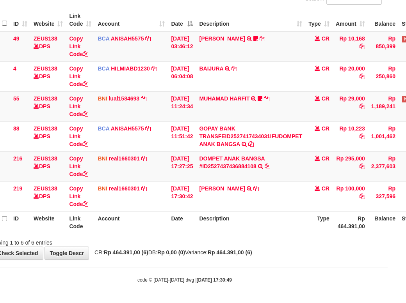
click at [250, 228] on th "Description" at bounding box center [250, 222] width 109 height 22
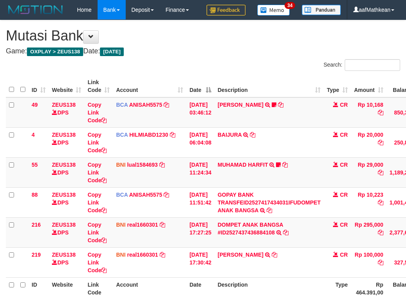
click at [251, 278] on th "Description" at bounding box center [268, 289] width 109 height 22
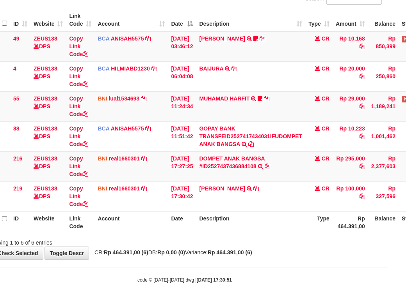
click at [251, 220] on th "Description" at bounding box center [250, 222] width 109 height 22
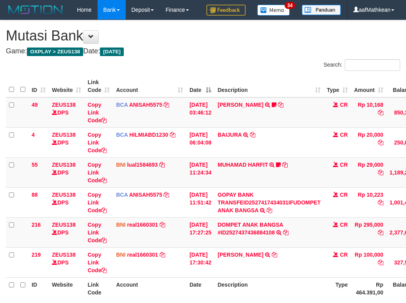
scroll to position [78, 18]
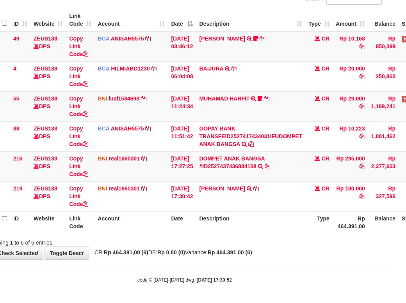
click at [251, 220] on th "Description" at bounding box center [250, 222] width 109 height 22
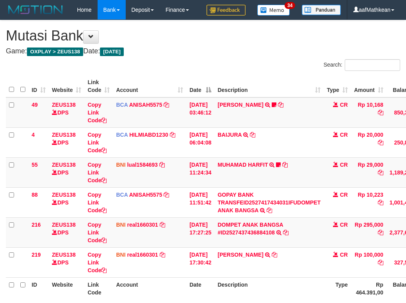
scroll to position [78, 18]
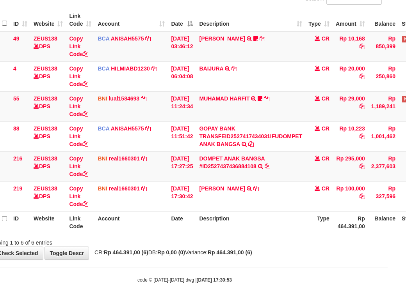
click at [250, 211] on td "[PERSON_NAME] PUTRA TRF/PAY/TOP-UP ECHANNEL SDR [PERSON_NAME]" at bounding box center [250, 196] width 109 height 30
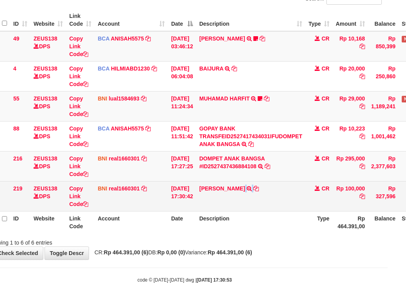
click at [250, 211] on td "[PERSON_NAME] PUTRA TRF/PAY/TOP-UP ECHANNEL SDR [PERSON_NAME]" at bounding box center [250, 196] width 109 height 30
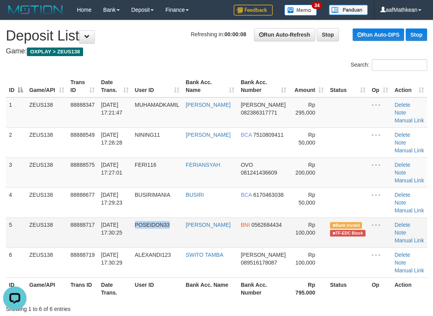
drag, startPoint x: 138, startPoint y: 222, endPoint x: 177, endPoint y: 224, distance: 38.3
click at [177, 224] on td "POSEIDON33" at bounding box center [157, 233] width 51 height 30
copy span "POSEIDON33"
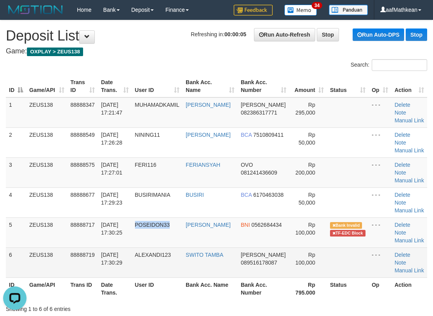
click at [82, 264] on td "88888719" at bounding box center [82, 263] width 30 height 30
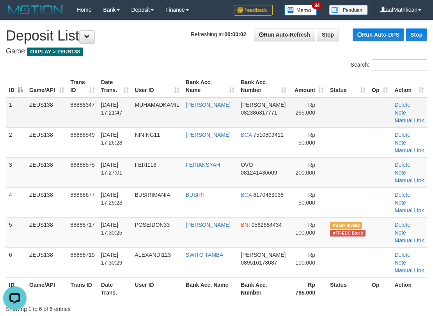
drag, startPoint x: 189, startPoint y: 57, endPoint x: 77, endPoint y: 99, distance: 120.3
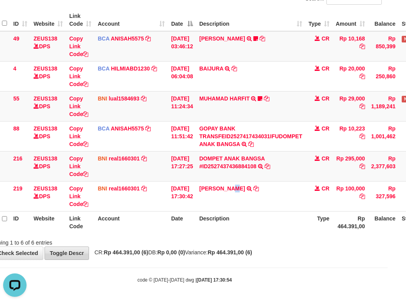
drag, startPoint x: 73, startPoint y: 254, endPoint x: 83, endPoint y: 259, distance: 11.5
click at [76, 255] on div "**********" at bounding box center [185, 107] width 406 height 306
click at [44, 247] on link "Toggle Descr" at bounding box center [66, 253] width 44 height 13
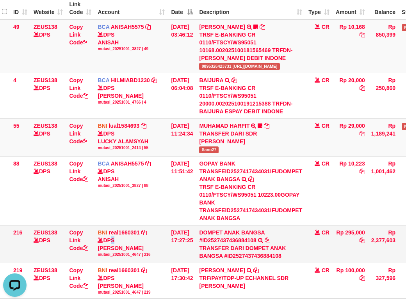
drag, startPoint x: 111, startPoint y: 261, endPoint x: 107, endPoint y: 264, distance: 4.2
click at [114, 258] on div "DPS REYHAN ALMANSYAH mutasi_20251001_4647 | 216" at bounding box center [131, 247] width 67 height 21
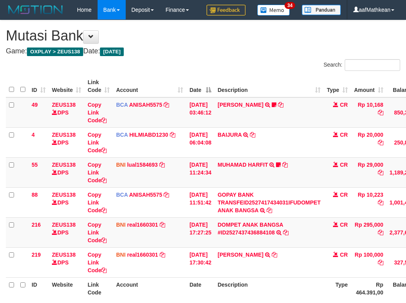
scroll to position [78, 18]
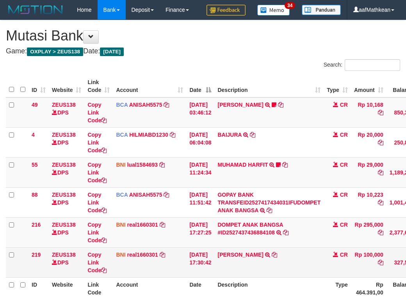
scroll to position [86, 18]
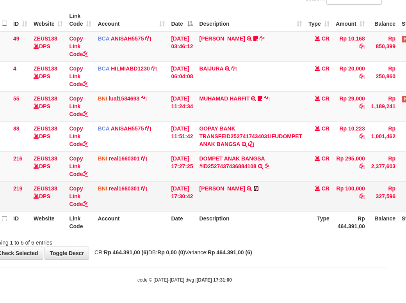
click at [259, 189] on icon at bounding box center [255, 188] width 5 height 5
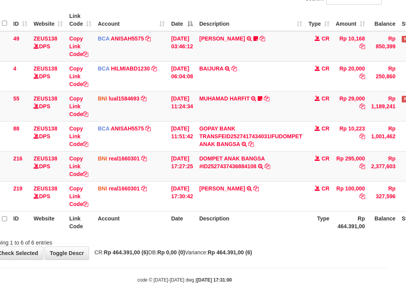
drag, startPoint x: 196, startPoint y: 229, endPoint x: 186, endPoint y: 245, distance: 18.7
click at [194, 232] on th "Date" at bounding box center [182, 222] width 28 height 22
click at [198, 245] on div "Showing 1 to 6 of 6 entries" at bounding box center [185, 241] width 406 height 11
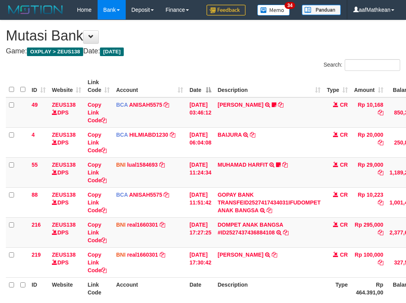
scroll to position [84, 18]
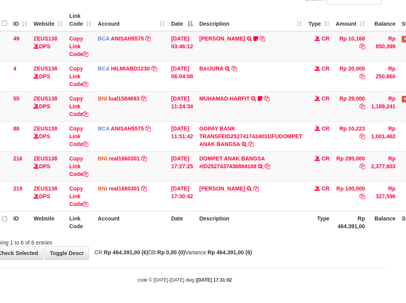
drag, startPoint x: 0, startPoint y: 0, endPoint x: 234, endPoint y: 247, distance: 339.7
click at [231, 246] on div "Showing 1 to 6 of 6 entries" at bounding box center [185, 241] width 406 height 11
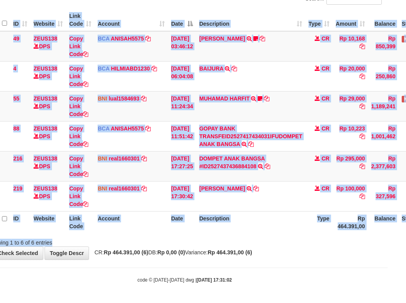
click at [236, 240] on div "Search: ID Website Link Code Account Date Description Type Amount Balance Statu…" at bounding box center [185, 120] width 394 height 254
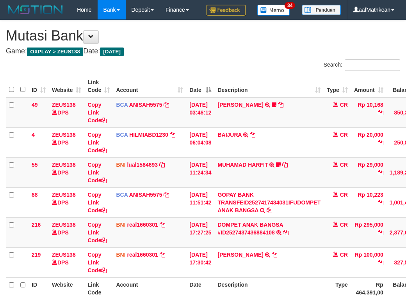
scroll to position [82, 18]
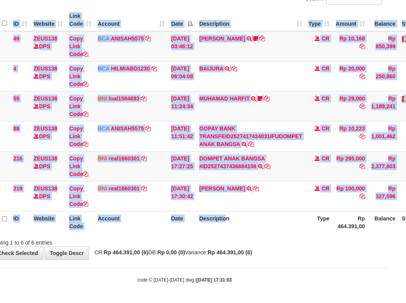
drag, startPoint x: 0, startPoint y: 0, endPoint x: 232, endPoint y: 238, distance: 332.7
click at [232, 236] on div "ID Website Link Code Account Date Description Type Amount Balance Status Action…" at bounding box center [185, 121] width 406 height 229
click at [226, 236] on div "ID Website Link Code Account Date Description Type Amount Balance Status Action…" at bounding box center [185, 121] width 406 height 229
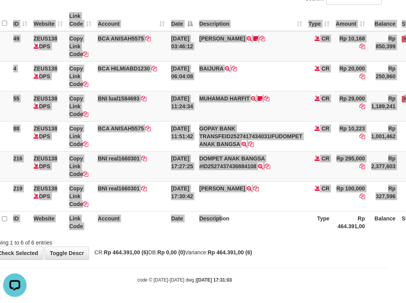
scroll to position [0, 0]
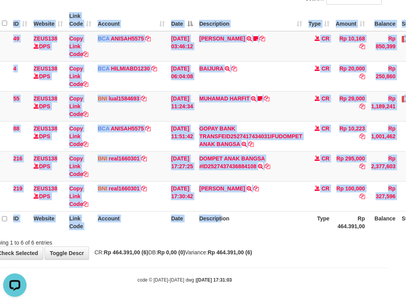
drag, startPoint x: 274, startPoint y: 262, endPoint x: 411, endPoint y: 242, distance: 137.9
click at [274, 260] on div "**********" at bounding box center [185, 107] width 406 height 306
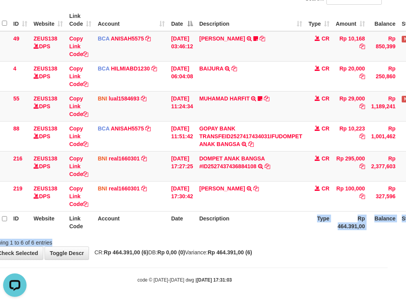
drag, startPoint x: 257, startPoint y: 235, endPoint x: 259, endPoint y: 240, distance: 5.4
click at [259, 240] on div "Search: ID Website Link Code Account Date Description Type Amount Balance Statu…" at bounding box center [185, 120] width 394 height 254
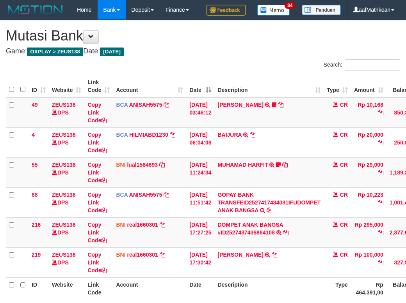
scroll to position [80, 18]
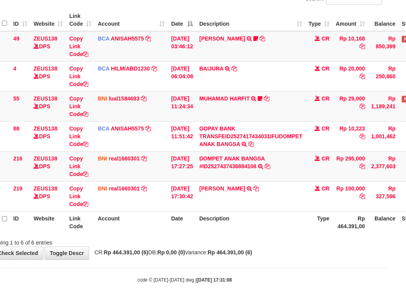
click at [289, 220] on th "Description" at bounding box center [250, 222] width 109 height 22
click at [286, 219] on th "Description" at bounding box center [250, 222] width 109 height 22
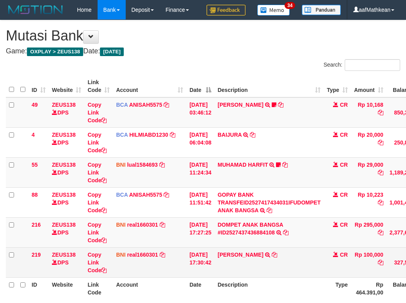
scroll to position [78, 18]
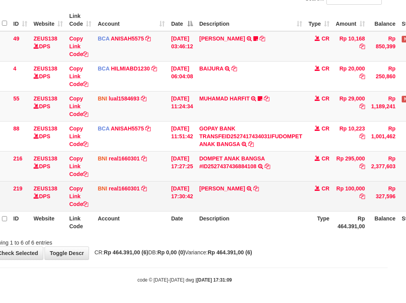
click at [284, 210] on td "[PERSON_NAME] PUTRA TRF/PAY/TOP-UP ECHANNEL SDR [PERSON_NAME]" at bounding box center [250, 196] width 109 height 30
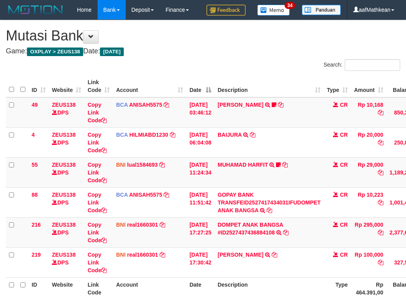
scroll to position [78, 18]
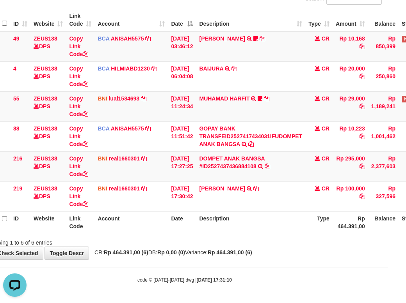
click at [259, 247] on div "Showing 1 to 6 of 6 entries" at bounding box center [185, 241] width 406 height 11
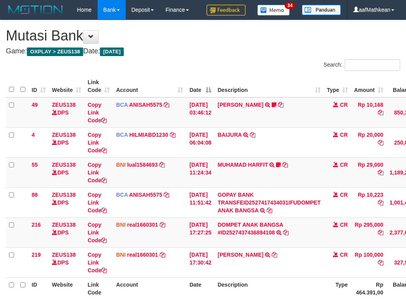
scroll to position [78, 71]
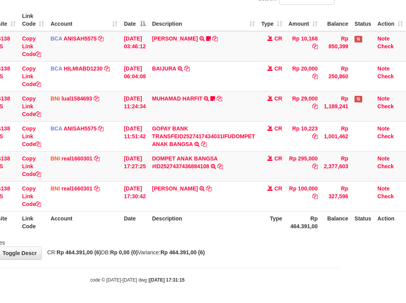
click at [258, 247] on div "Showing 1 to 6 of 6 entries" at bounding box center [137, 241] width 406 height 11
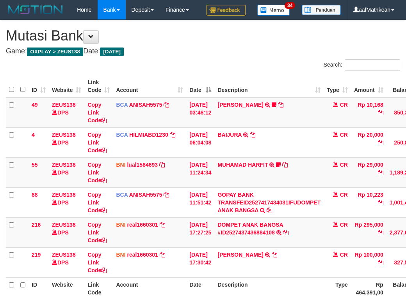
scroll to position [78, 71]
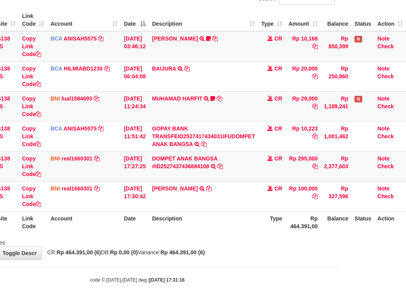
click at [216, 234] on th "Description" at bounding box center [203, 222] width 109 height 22
click at [222, 236] on div "ID Website Link Code Account Date Description Type Amount Balance Status Action…" at bounding box center [137, 121] width 406 height 229
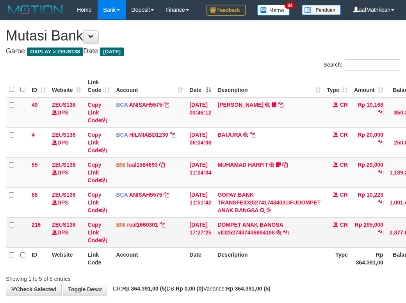
click at [333, 246] on td "CR" at bounding box center [336, 233] width 27 height 30
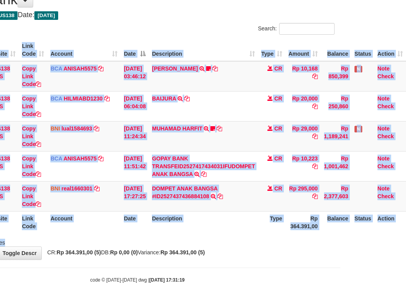
click at [266, 234] on div "Search: ID Website Link Code Account Date Description Type Amount Balance Statu…" at bounding box center [137, 135] width 394 height 224
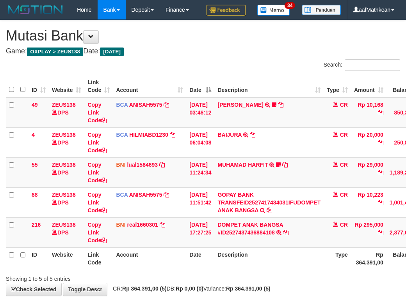
scroll to position [56, 71]
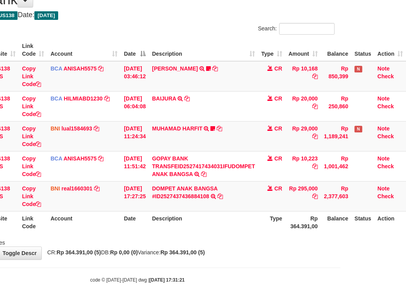
click at [266, 234] on div "ID Website Link Code Account Date Description Type Amount Balance Status Action…" at bounding box center [137, 136] width 406 height 199
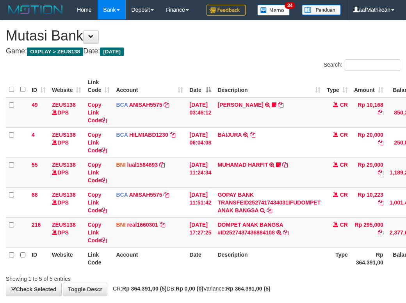
scroll to position [56, 71]
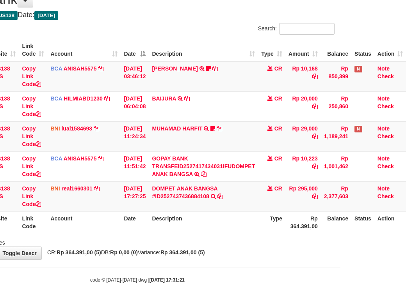
click at [266, 234] on div "ID Website Link Code Account Date Description Type Amount Balance Status Action…" at bounding box center [137, 136] width 406 height 199
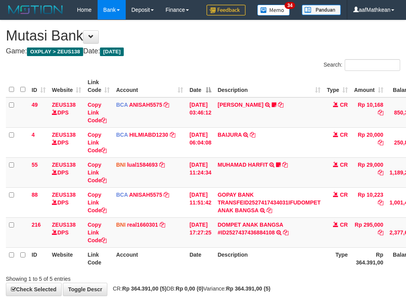
scroll to position [56, 71]
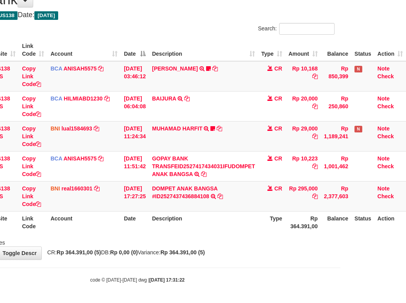
click at [289, 272] on body "Toggle navigation Home Bank Account List Load By Website Group [OXPLAY] ZEUS138…" at bounding box center [137, 134] width 406 height 340
click at [290, 257] on div "**********" at bounding box center [137, 122] width 406 height 276
click at [174, 302] on body "Toggle navigation Home Bank Account List Load By Website Group [OXPLAY] ZEUS138…" at bounding box center [137, 134] width 406 height 340
click at [207, 270] on body "Toggle navigation Home Bank Account List Load By Website Group [OXPLAY] ZEUS138…" at bounding box center [137, 134] width 406 height 340
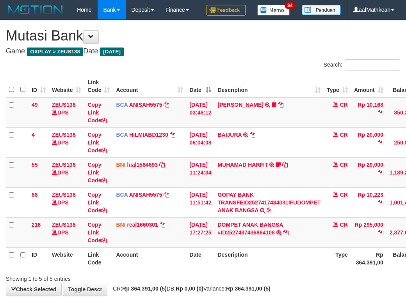
scroll to position [56, 71]
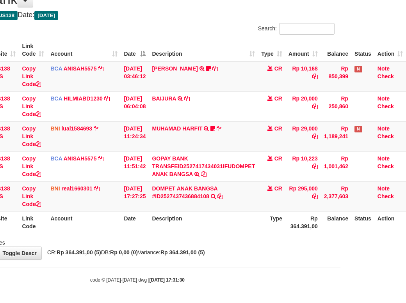
click at [239, 248] on div "**********" at bounding box center [137, 122] width 406 height 276
click at [345, 219] on tr "ID Website Link Code Account Date Description Type Rp 364.391,00 Balance Status…" at bounding box center [172, 222] width 465 height 22
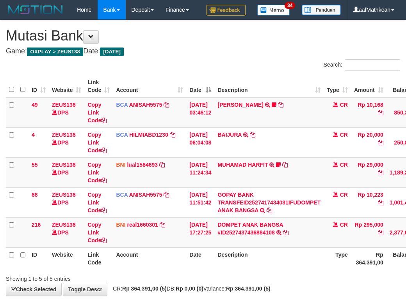
scroll to position [56, 71]
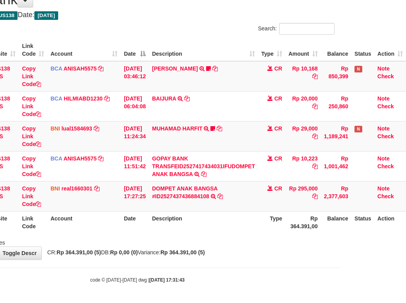
click at [240, 236] on div "Showing 1 to 5 of 5 entries" at bounding box center [137, 241] width 406 height 11
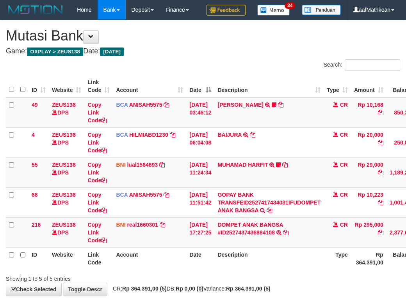
scroll to position [56, 71]
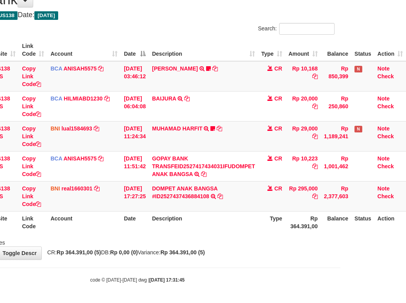
click at [196, 250] on div "**********" at bounding box center [137, 122] width 406 height 276
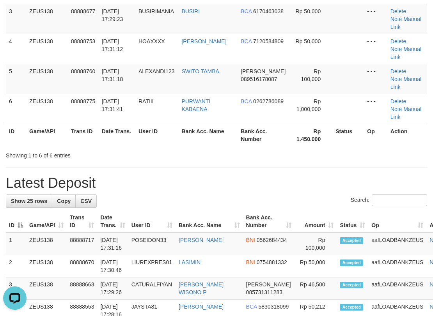
scroll to position [156, 0]
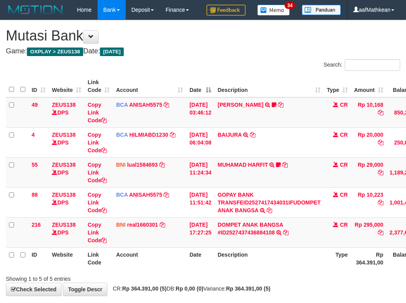
scroll to position [56, 71]
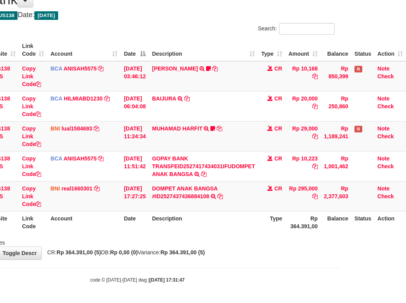
drag, startPoint x: 214, startPoint y: 258, endPoint x: 240, endPoint y: 259, distance: 26.2
click at [223, 258] on div "**********" at bounding box center [137, 122] width 406 height 276
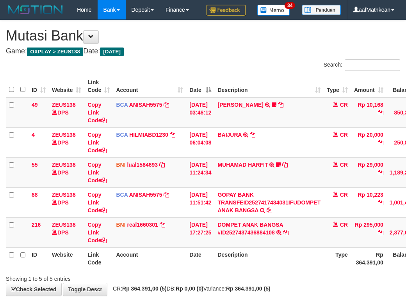
scroll to position [56, 71]
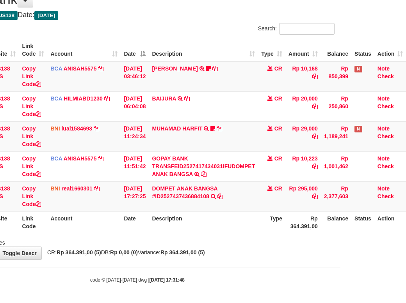
drag, startPoint x: 262, startPoint y: 248, endPoint x: 363, endPoint y: 248, distance: 101.0
click at [292, 248] on div "**********" at bounding box center [137, 122] width 406 height 276
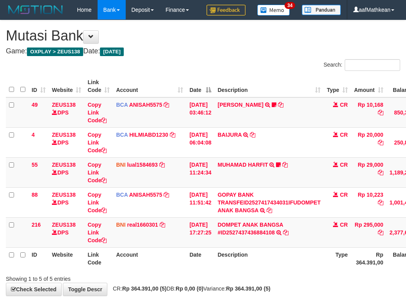
scroll to position [56, 71]
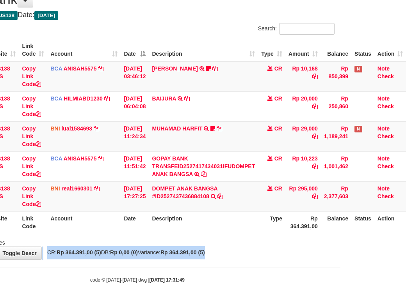
click at [330, 245] on div "**********" at bounding box center [137, 122] width 406 height 276
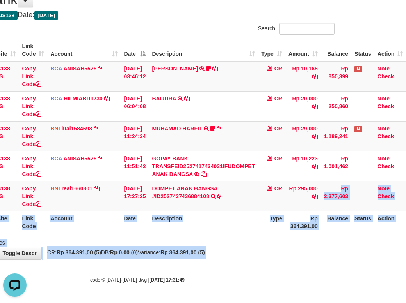
drag, startPoint x: 336, startPoint y: 261, endPoint x: 402, endPoint y: 261, distance: 65.9
click at [340, 261] on html "Toggle navigation Home Bank Account List Load By Website Group [OXPLAY] ZEUS138…" at bounding box center [137, 134] width 406 height 340
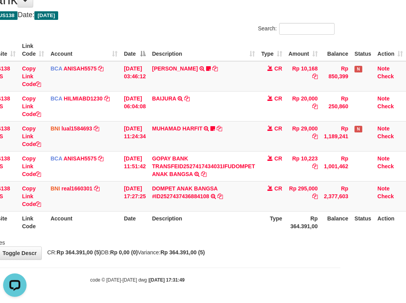
drag, startPoint x: 240, startPoint y: 275, endPoint x: 408, endPoint y: 270, distance: 168.6
click at [272, 274] on body "Toggle navigation Home Bank Account List Load By Website Group [OXPLAY] ZEUS138…" at bounding box center [137, 134] width 406 height 340
drag, startPoint x: 245, startPoint y: 284, endPoint x: 280, endPoint y: 284, distance: 35.9
click at [250, 282] on body "Toggle navigation Home Bank Account List Load By Website Group [OXPLAY] ZEUS138…" at bounding box center [137, 134] width 406 height 340
click at [135, 243] on div "Showing 1 to 5 of 5 entries" at bounding box center [137, 241] width 406 height 11
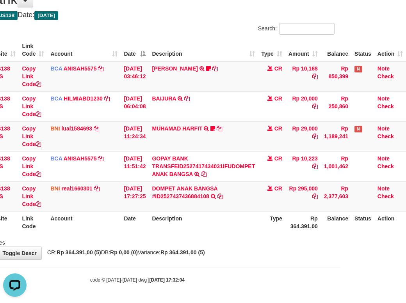
click at [197, 248] on div "**********" at bounding box center [137, 122] width 406 height 276
drag, startPoint x: 272, startPoint y: 231, endPoint x: 266, endPoint y: 243, distance: 13.8
click at [284, 239] on div "Search: ID Website Link Code Account Date Description Type Amount Balance Statu…" at bounding box center [137, 135] width 394 height 224
click at [125, 220] on th "Date" at bounding box center [135, 222] width 28 height 22
drag, startPoint x: 157, startPoint y: 241, endPoint x: 410, endPoint y: 211, distance: 254.9
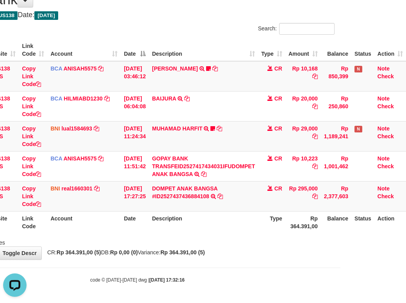
click at [182, 245] on div "Showing 1 to 5 of 5 entries" at bounding box center [137, 241] width 406 height 11
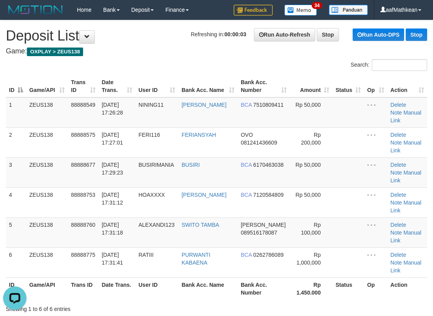
click at [126, 49] on h4 "Game: OXPLAY > ZEUS138" at bounding box center [216, 52] width 421 height 8
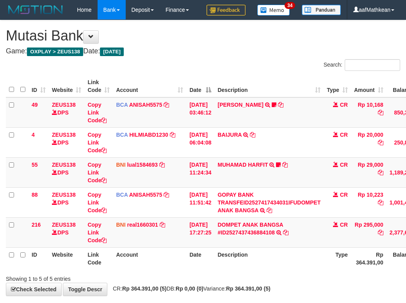
scroll to position [56, 71]
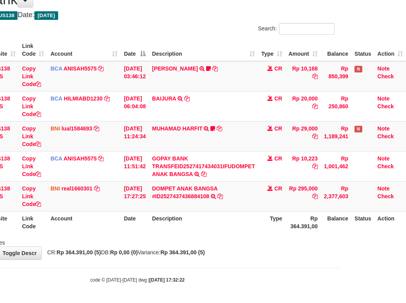
drag, startPoint x: 241, startPoint y: 241, endPoint x: 410, endPoint y: 218, distance: 170.5
click at [287, 238] on div "Showing 1 to 5 of 5 entries" at bounding box center [137, 241] width 406 height 11
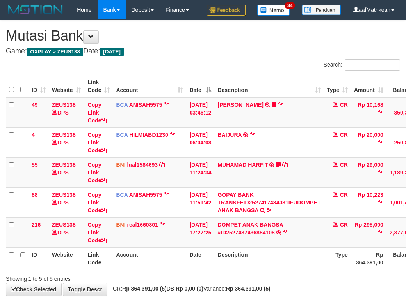
click at [198, 246] on div "**********" at bounding box center [203, 158] width 406 height 276
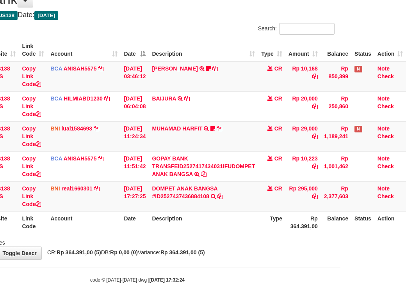
drag, startPoint x: 205, startPoint y: 243, endPoint x: 211, endPoint y: 243, distance: 5.9
click at [211, 243] on div "Showing 1 to 5 of 5 entries" at bounding box center [137, 241] width 406 height 11
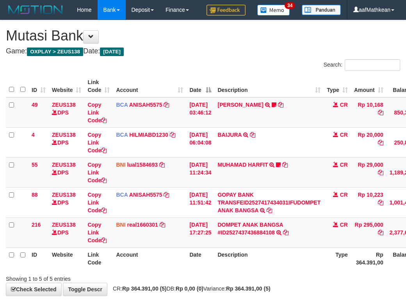
scroll to position [56, 71]
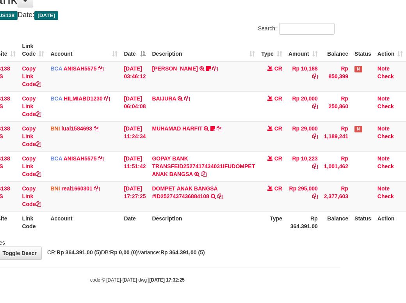
click at [212, 242] on div "Showing 1 to 5 of 5 entries" at bounding box center [137, 241] width 406 height 11
drag, startPoint x: 212, startPoint y: 242, endPoint x: 410, endPoint y: 160, distance: 214.2
click at [264, 223] on div "Search: ID Website Link Code Account Date Description Type Amount Balance Statu…" at bounding box center [137, 135] width 394 height 224
click at [247, 223] on th "Description" at bounding box center [203, 222] width 109 height 22
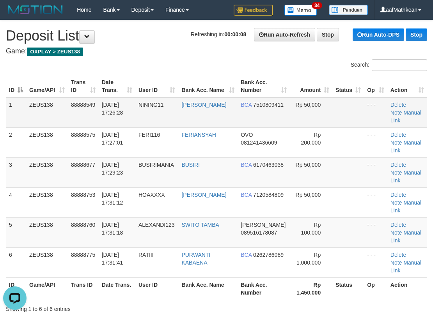
click at [140, 101] on table "ID Game/API Trans ID Date Trans. User ID Bank Acc. Name Bank Acc. Number Amount…" at bounding box center [216, 187] width 421 height 225
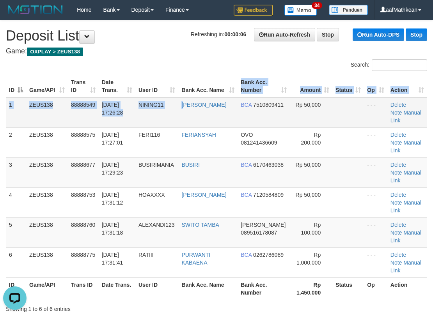
click at [212, 107] on td "EKO YULIANTO" at bounding box center [207, 113] width 59 height 30
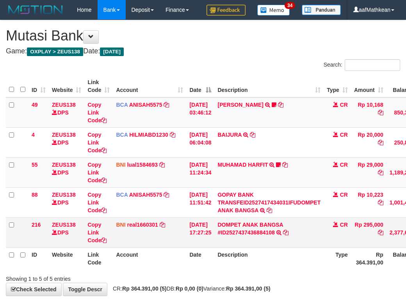
scroll to position [56, 71]
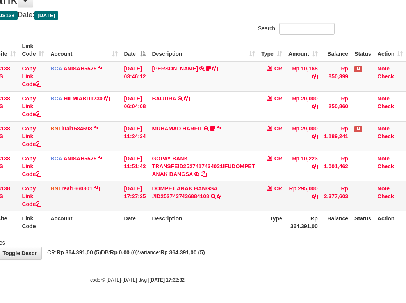
drag, startPoint x: 295, startPoint y: 189, endPoint x: 320, endPoint y: 189, distance: 25.4
click at [318, 190] on td "Rp 295,000" at bounding box center [302, 196] width 35 height 30
copy td "p 295,000"
click at [211, 205] on td "DOMPET ANAK BANGSA #ID2527437436884108 TRANSFER DARI DOMPET ANAK BANGSA #ID2527…" at bounding box center [203, 196] width 109 height 30
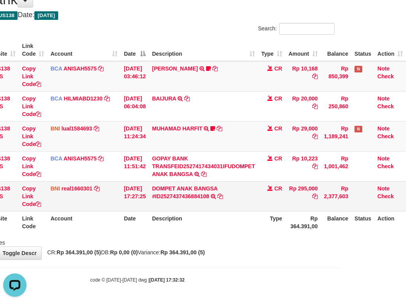
click at [299, 183] on td "Rp 295,000" at bounding box center [302, 196] width 35 height 30
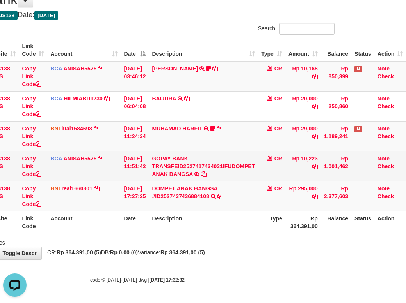
copy td "295,000"
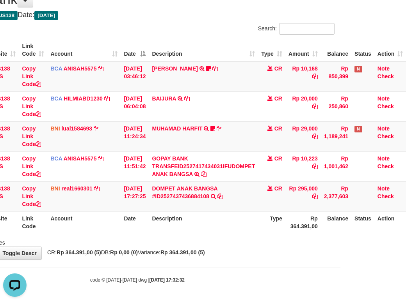
click at [210, 227] on th "Description" at bounding box center [203, 222] width 109 height 22
drag, startPoint x: 213, startPoint y: 231, endPoint x: 202, endPoint y: 231, distance: 11.7
click at [211, 232] on th "Description" at bounding box center [203, 222] width 109 height 22
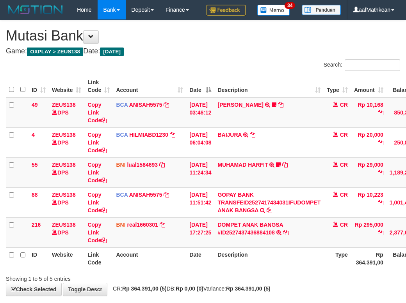
scroll to position [56, 71]
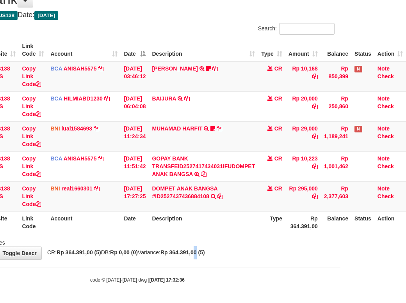
click at [211, 255] on div "**********" at bounding box center [137, 122] width 406 height 276
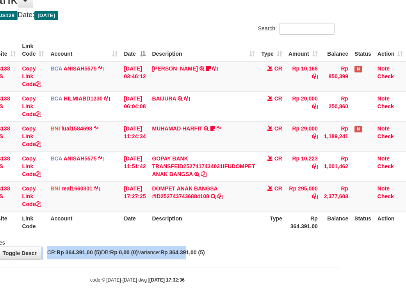
drag, startPoint x: 201, startPoint y: 239, endPoint x: 192, endPoint y: 222, distance: 18.9
click at [201, 234] on div "**********" at bounding box center [137, 122] width 406 height 276
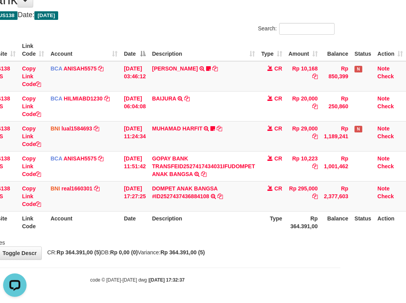
scroll to position [56, 71]
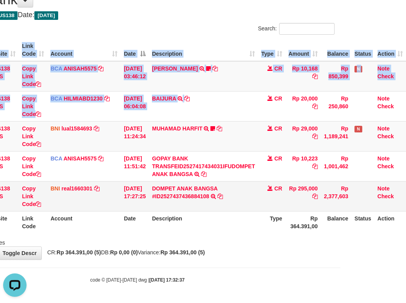
click at [299, 195] on div "ID Website Link Code Account Date Description Type Amount Balance Status Action…" at bounding box center [137, 136] width 406 height 199
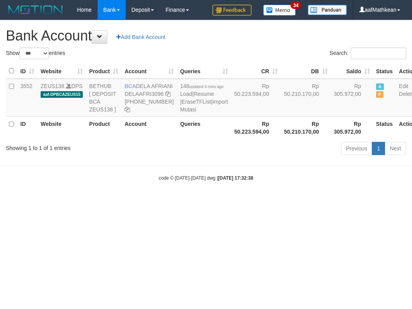
select select "***"
click at [235, 201] on html "Toggle navigation Home Bank Account List Load By Website Group [OXPLAY] ZEUS138…" at bounding box center [206, 100] width 412 height 201
select select "***"
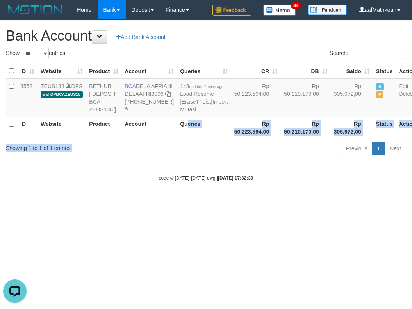
click at [174, 201] on html "Toggle navigation Home Bank Account List Load By Website Group [OXPLAY] ZEUS138…" at bounding box center [206, 100] width 412 height 201
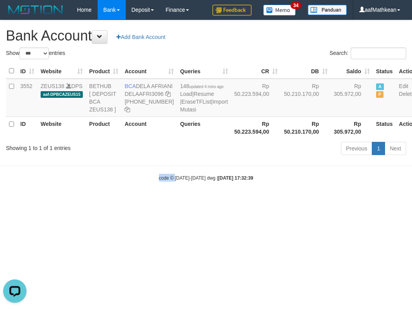
click at [411, 201] on html "Toggle navigation Home Bank Account List Load By Website Group [OXPLAY] ZEUS138…" at bounding box center [206, 100] width 412 height 201
drag, startPoint x: 208, startPoint y: 225, endPoint x: 537, endPoint y: 252, distance: 330.3
click at [411, 201] on html "Toggle navigation Home Bank Account List Load By Website Group [OXPLAY] ZEUS138…" at bounding box center [206, 100] width 412 height 201
select select "***"
drag, startPoint x: 225, startPoint y: 256, endPoint x: 409, endPoint y: 272, distance: 184.1
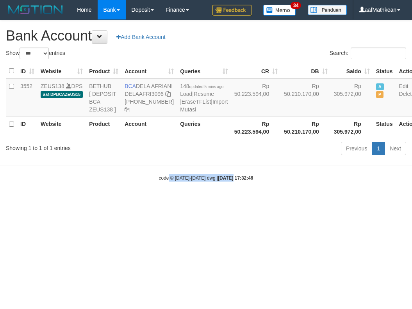
click at [272, 201] on html "Toggle navigation Home Bank Account List Load By Website Group [OXPLAY] ZEUS138…" at bounding box center [206, 100] width 412 height 201
select select "***"
click at [181, 200] on body "Toggle navigation Home Bank Account List Load By Website Group [OXPLAY] ZEUS138…" at bounding box center [206, 100] width 412 height 201
select select "***"
drag, startPoint x: 286, startPoint y: 219, endPoint x: 272, endPoint y: 245, distance: 29.1
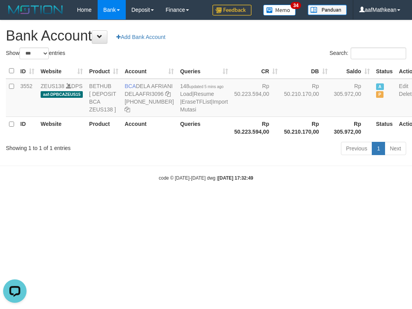
click at [275, 201] on html "Toggle navigation Home Bank Account List Load By Website Group [OXPLAY] ZEUS138…" at bounding box center [206, 100] width 412 height 201
click at [238, 183] on html "Toggle navigation Home Bank Account List Load By Website Group [OXPLAY] ZEUS138…" at bounding box center [206, 100] width 412 height 201
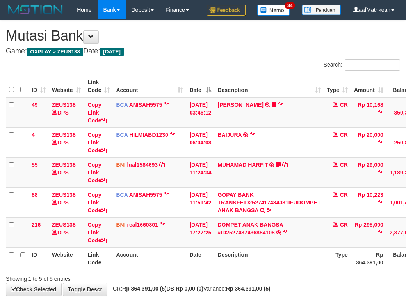
scroll to position [56, 71]
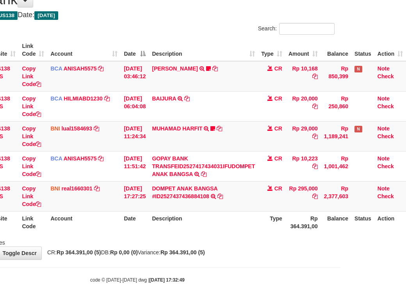
click at [254, 229] on th "Description" at bounding box center [203, 222] width 109 height 22
click at [367, 213] on tr "ID Website Link Code Account Date Description Type Rp 364.391,00 Balance Status…" at bounding box center [172, 222] width 465 height 22
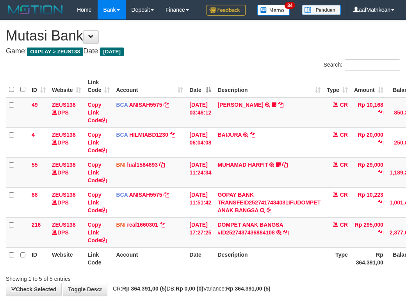
scroll to position [56, 71]
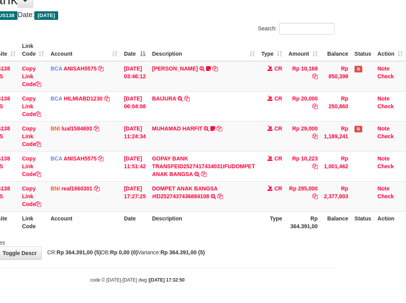
click at [144, 224] on th "Date" at bounding box center [135, 222] width 28 height 22
click at [264, 283] on body "Toggle navigation Home Bank Account List Load By Website Group [OXPLAY] ZEUS138…" at bounding box center [137, 134] width 406 height 340
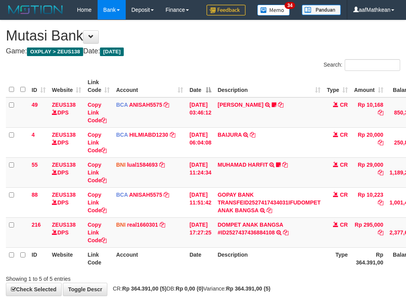
scroll to position [56, 71]
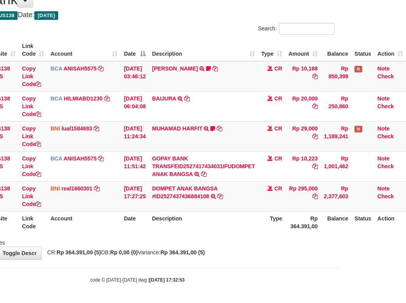
drag, startPoint x: 425, startPoint y: 295, endPoint x: 584, endPoint y: 327, distance: 162.7
click at [340, 303] on html "Toggle navigation Home Bank Account List Load By Website Group [OXPLAY] ZEUS138…" at bounding box center [137, 134] width 406 height 340
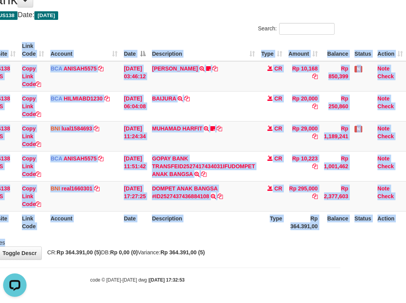
drag, startPoint x: 200, startPoint y: 238, endPoint x: 213, endPoint y: 244, distance: 15.0
click at [203, 241] on div "Search: ID Website Link Code Account Date Description Type Amount Balance Statu…" at bounding box center [137, 135] width 394 height 224
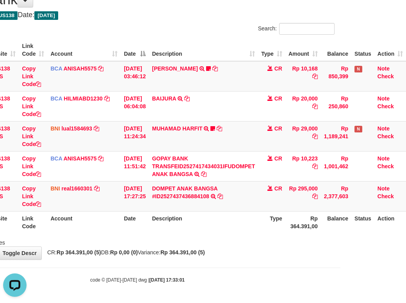
drag, startPoint x: 186, startPoint y: 213, endPoint x: 196, endPoint y: 229, distance: 18.5
click at [193, 225] on th "Description" at bounding box center [203, 222] width 109 height 22
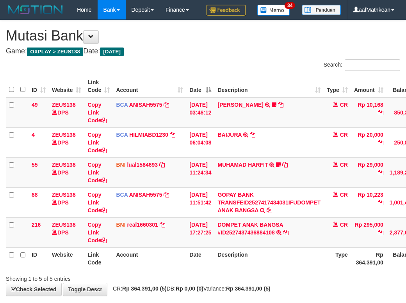
scroll to position [56, 71]
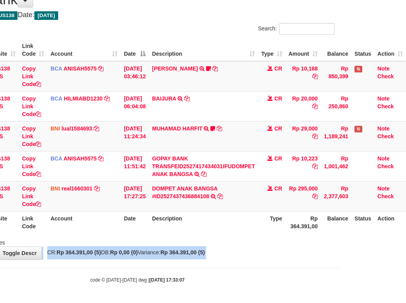
drag, startPoint x: 215, startPoint y: 249, endPoint x: 199, endPoint y: 264, distance: 21.8
click at [199, 265] on body "Toggle navigation Home Bank Account List Load By Website Group [OXPLAY] ZEUS138…" at bounding box center [137, 134] width 406 height 340
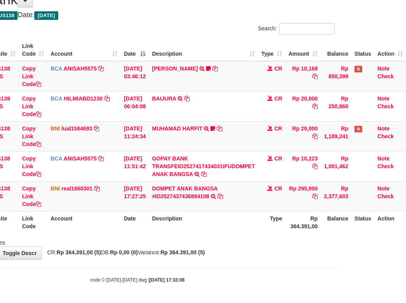
scroll to position [56, 71]
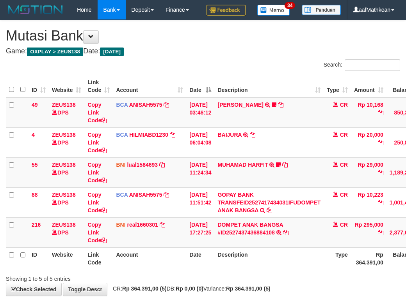
scroll to position [56, 71]
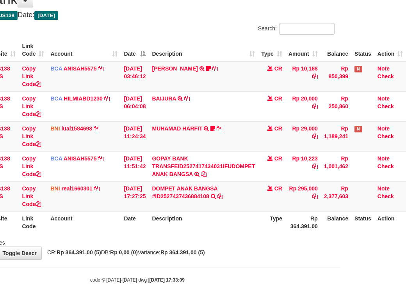
drag, startPoint x: 237, startPoint y: 269, endPoint x: 232, endPoint y: 256, distance: 14.3
click at [237, 265] on body "Toggle navigation Home Bank Account List Load By Website Group [OXPLAY] ZEUS138…" at bounding box center [137, 134] width 406 height 340
click at [230, 254] on div "**********" at bounding box center [137, 122] width 406 height 276
drag, startPoint x: 249, startPoint y: 229, endPoint x: 240, endPoint y: 241, distance: 15.8
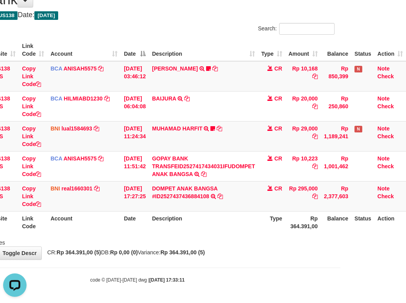
click at [242, 238] on div "Search: ID Website Link Code Account Date Description Type Amount Balance Statu…" at bounding box center [137, 135] width 394 height 224
click at [248, 249] on div "**********" at bounding box center [137, 122] width 406 height 276
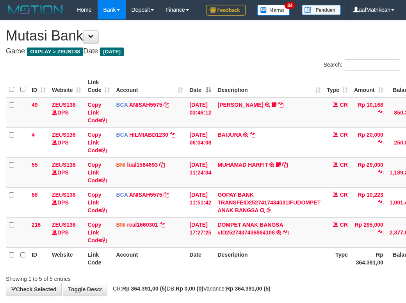
scroll to position [56, 71]
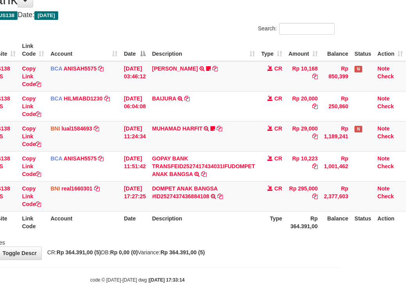
click at [245, 245] on div "Showing 1 to 5 of 5 entries" at bounding box center [137, 241] width 406 height 11
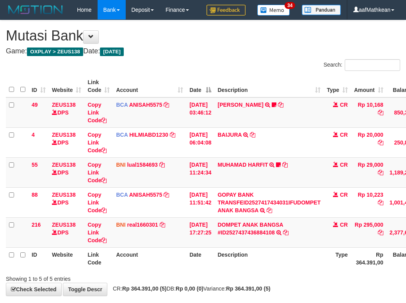
scroll to position [56, 71]
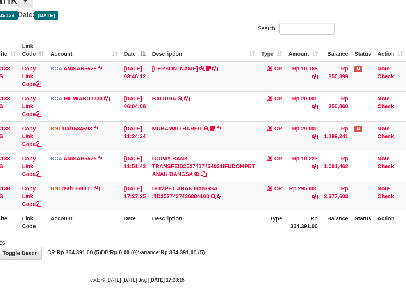
drag, startPoint x: 203, startPoint y: 262, endPoint x: 410, endPoint y: 284, distance: 207.9
click at [226, 267] on body "Toggle navigation Home Bank Account List Load By Website Group [OXPLAY] ZEUS138…" at bounding box center [137, 134] width 406 height 340
click at [133, 273] on body "Toggle navigation Home Bank Account List Load By Website Group [OXPLAY] ZEUS138…" at bounding box center [137, 134] width 406 height 340
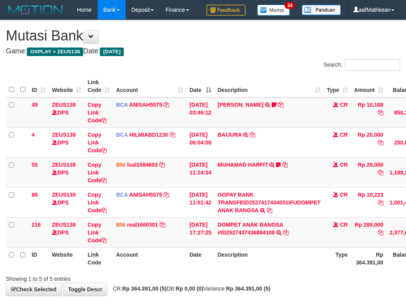
scroll to position [56, 71]
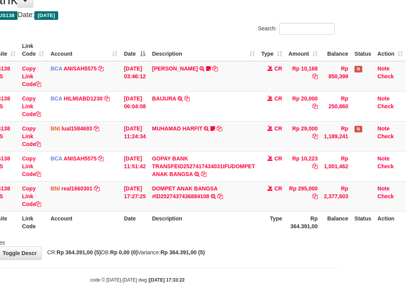
click at [267, 254] on div "**********" at bounding box center [137, 122] width 406 height 276
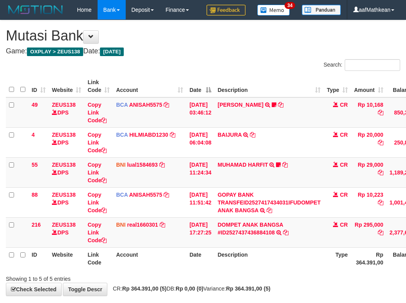
scroll to position [56, 71]
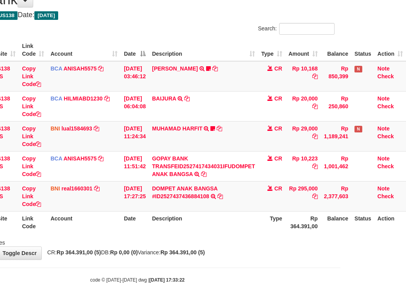
click at [266, 255] on div "**********" at bounding box center [137, 122] width 406 height 276
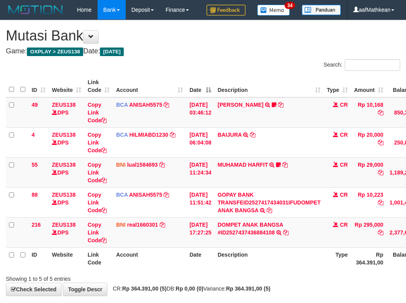
scroll to position [56, 71]
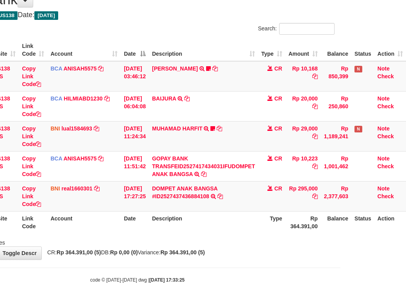
click at [269, 253] on div "**********" at bounding box center [137, 122] width 406 height 276
drag, startPoint x: 266, startPoint y: 252, endPoint x: 389, endPoint y: 231, distance: 124.6
click at [274, 253] on div "**********" at bounding box center [137, 122] width 406 height 276
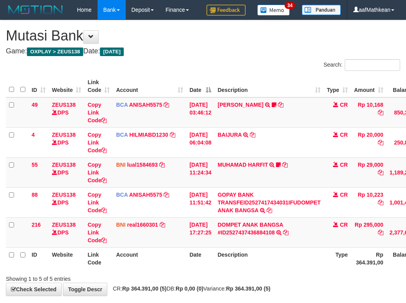
click at [93, 236] on div "Search: ID Website Link Code Account Date Description Type Amount Balance Statu…" at bounding box center [203, 171] width 394 height 224
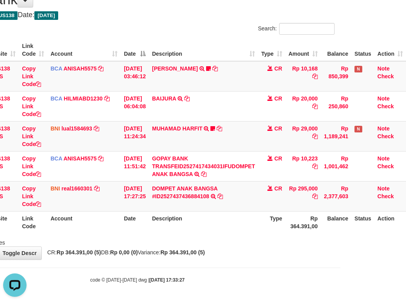
click at [175, 280] on body "Toggle navigation Home Bank Account List Load By Website Group [OXPLAY] ZEUS138…" at bounding box center [137, 134] width 406 height 340
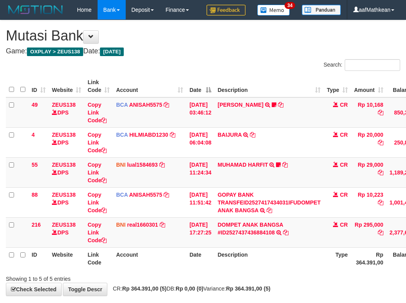
scroll to position [56, 71]
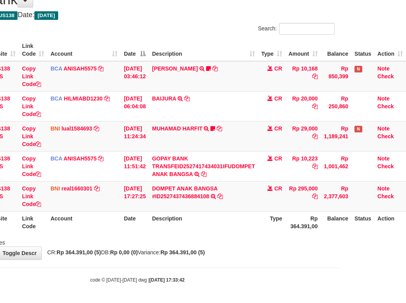
click at [245, 271] on body "Toggle navigation Home Bank Account List Load By Website Group [OXPLAY] ZEUS138…" at bounding box center [137, 134] width 406 height 340
drag, startPoint x: 0, startPoint y: 0, endPoint x: 261, endPoint y: 255, distance: 364.7
click at [257, 258] on body "Toggle navigation Home Bank Account List Load By Website Group [OXPLAY] ZEUS138…" at bounding box center [137, 134] width 406 height 340
